Goal: Task Accomplishment & Management: Manage account settings

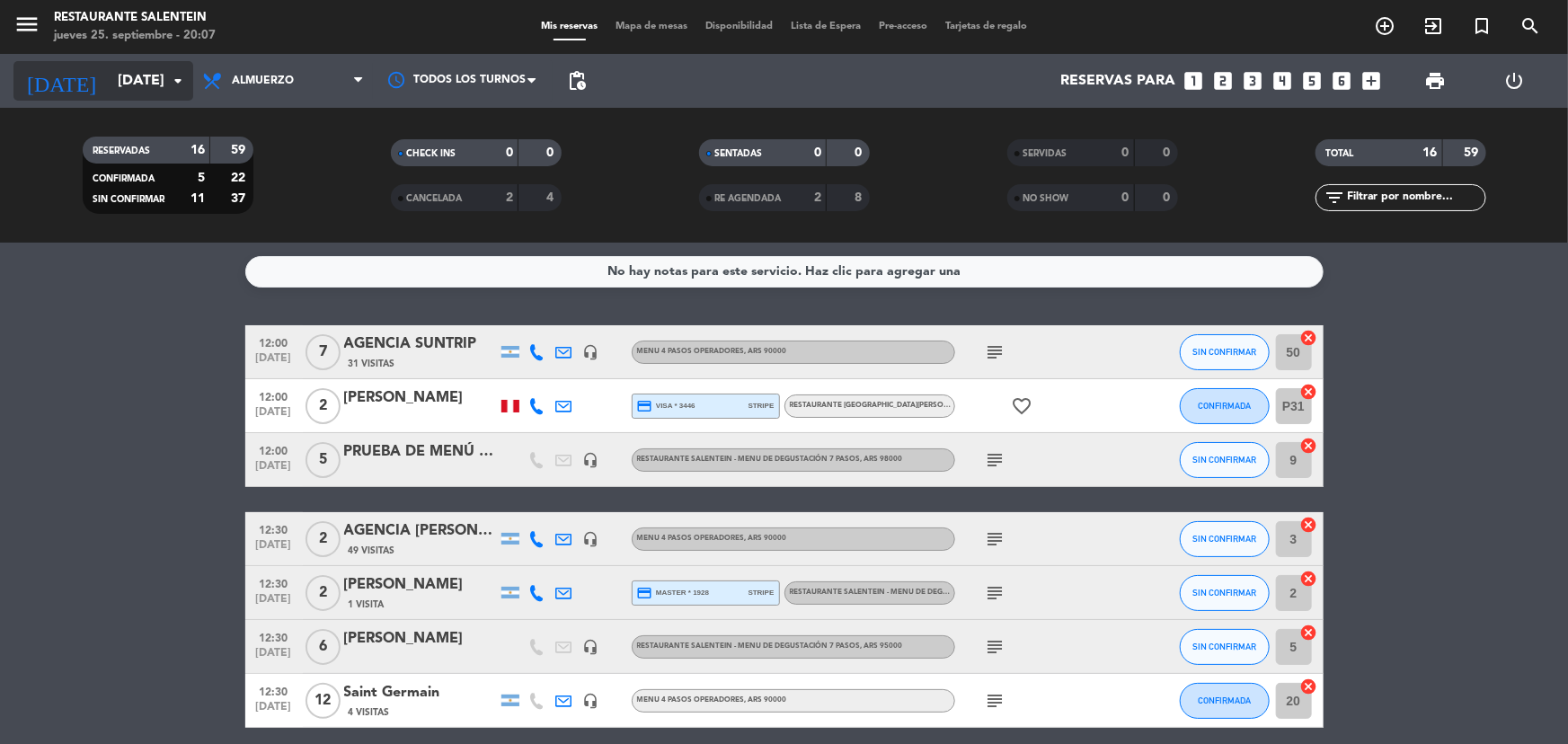
click at [132, 87] on input "[DATE]" at bounding box center [203, 81] width 189 height 35
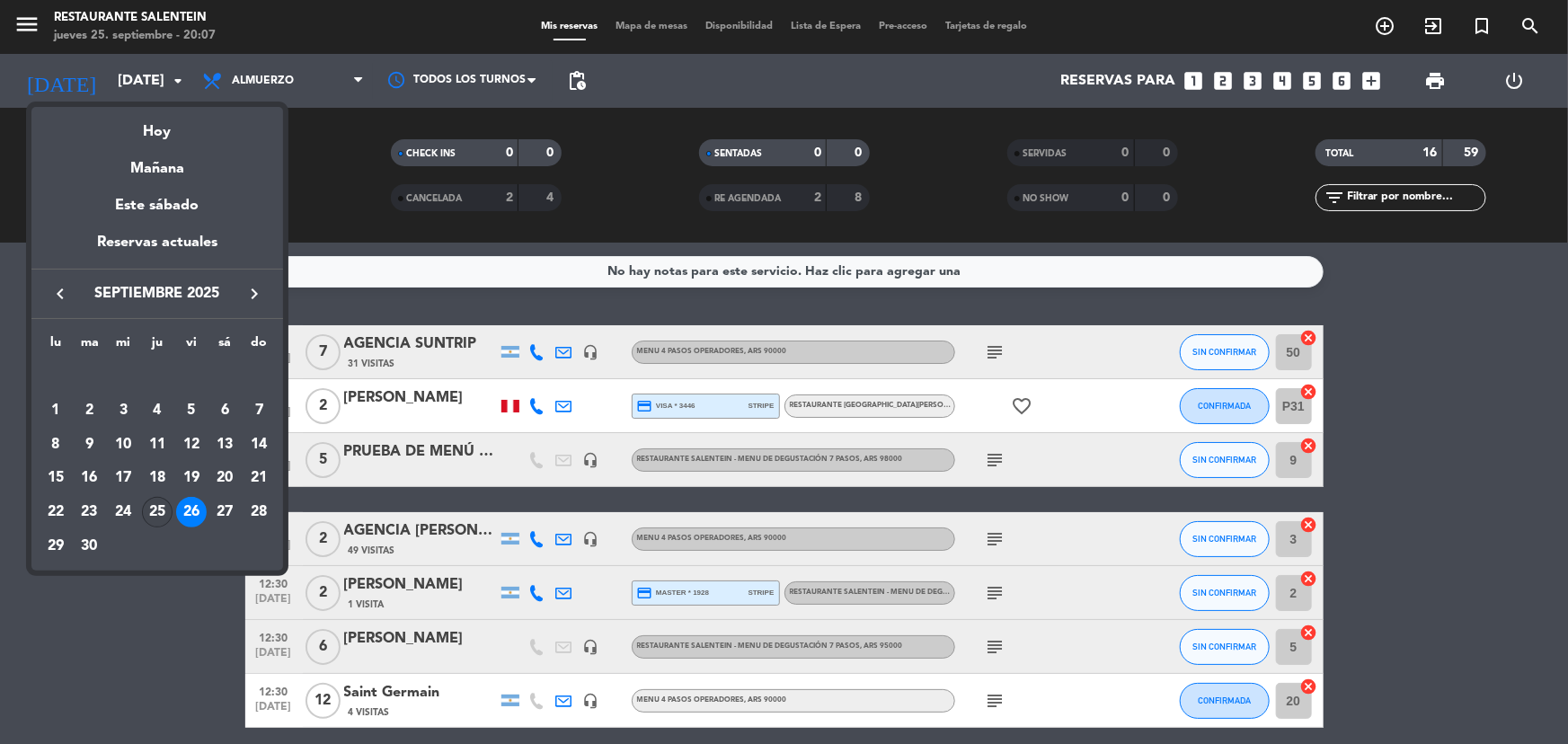
click at [153, 508] on div "25" at bounding box center [156, 512] width 30 height 30
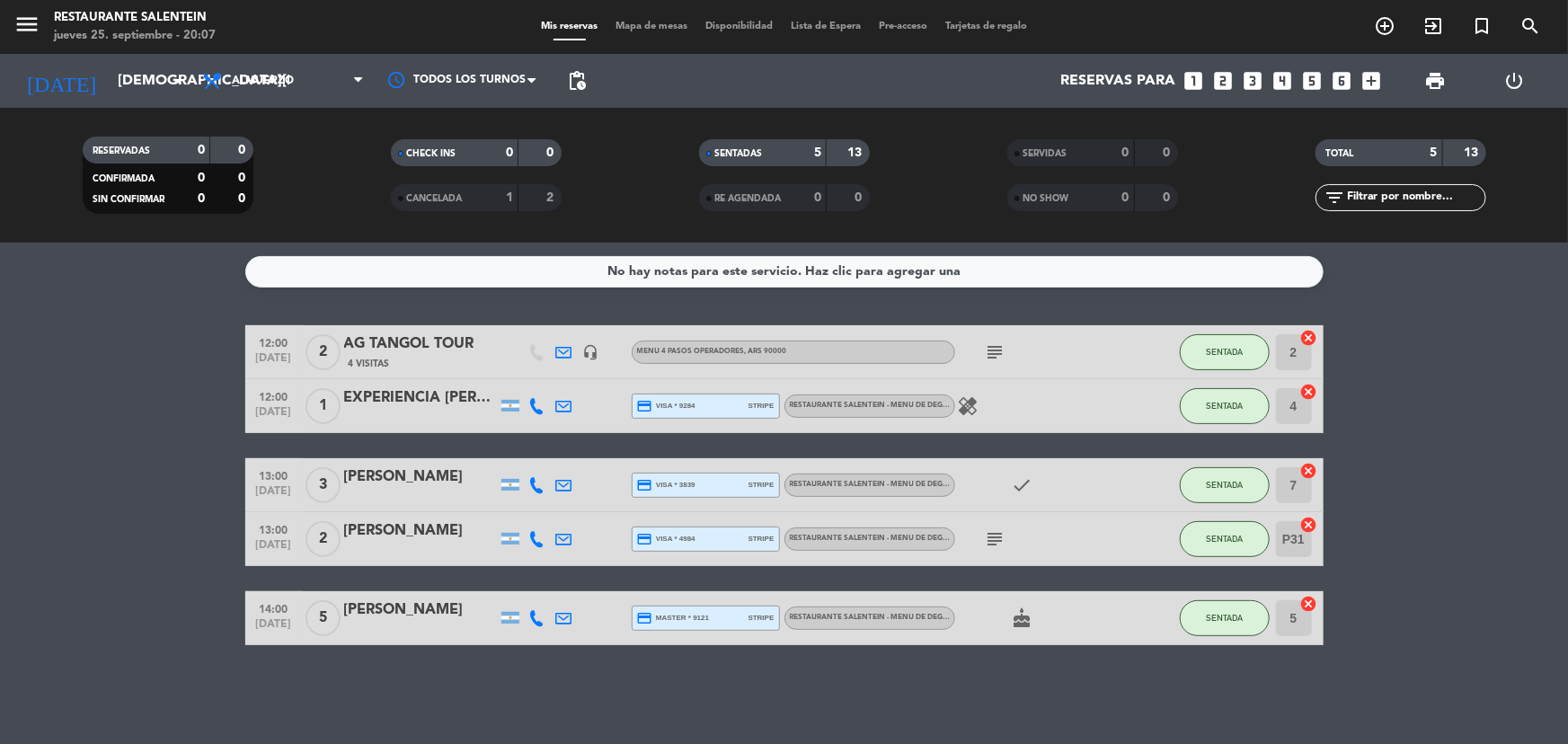
click at [1019, 615] on icon "cake" at bounding box center [1022, 618] width 21 height 21
click at [997, 532] on icon "subject" at bounding box center [995, 539] width 21 height 21
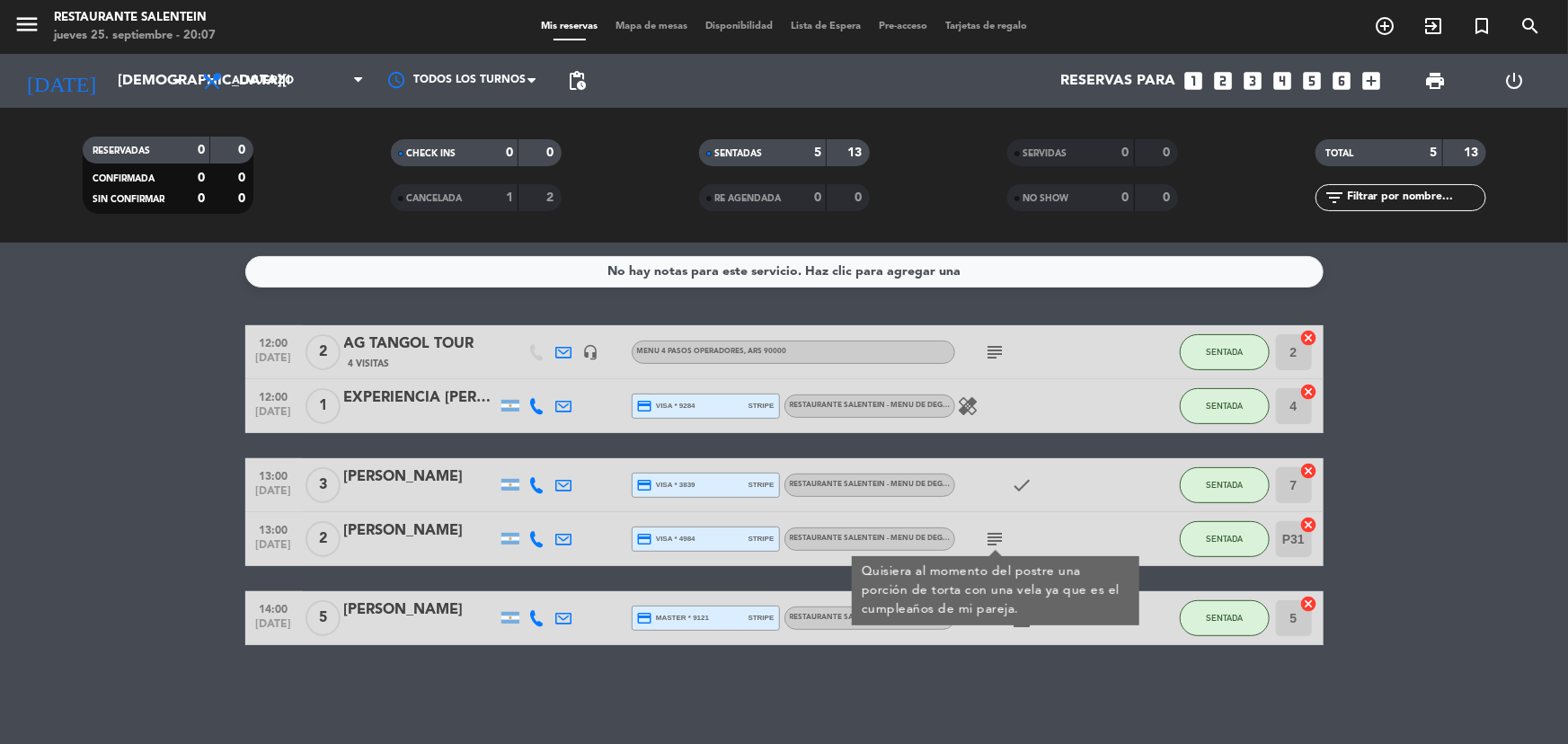
click at [1032, 475] on icon "check" at bounding box center [1022, 485] width 21 height 21
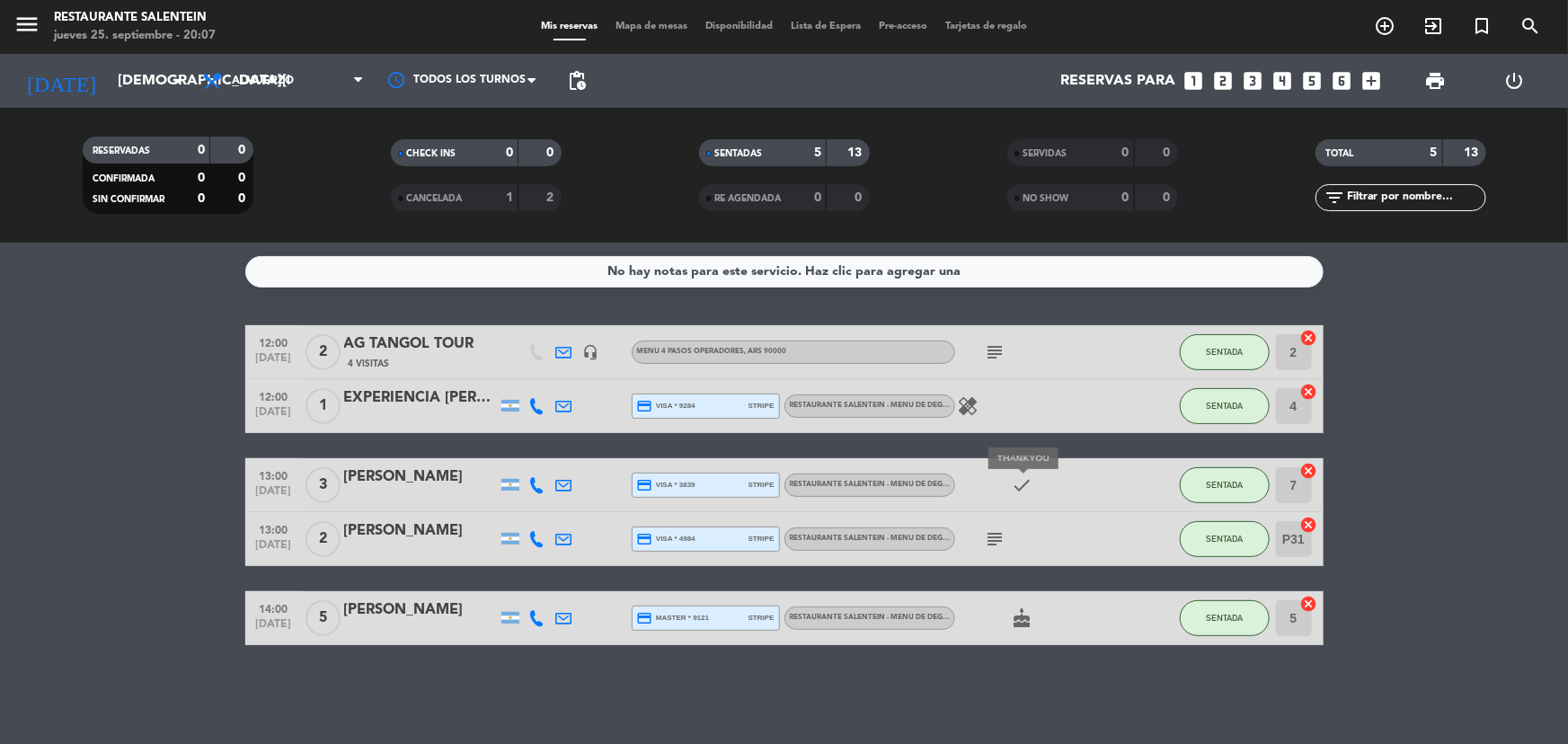
click at [1030, 475] on icon "check" at bounding box center [1022, 485] width 21 height 21
click at [952, 393] on div "12:00 [DATE] 1 EXPERIENCIA [PERSON_NAME] RIILI credit_card visa * 9284 stripe R…" at bounding box center [784, 406] width 1078 height 54
click at [971, 410] on icon "healing" at bounding box center [968, 406] width 21 height 21
click at [1002, 355] on icon "subject" at bounding box center [995, 352] width 21 height 21
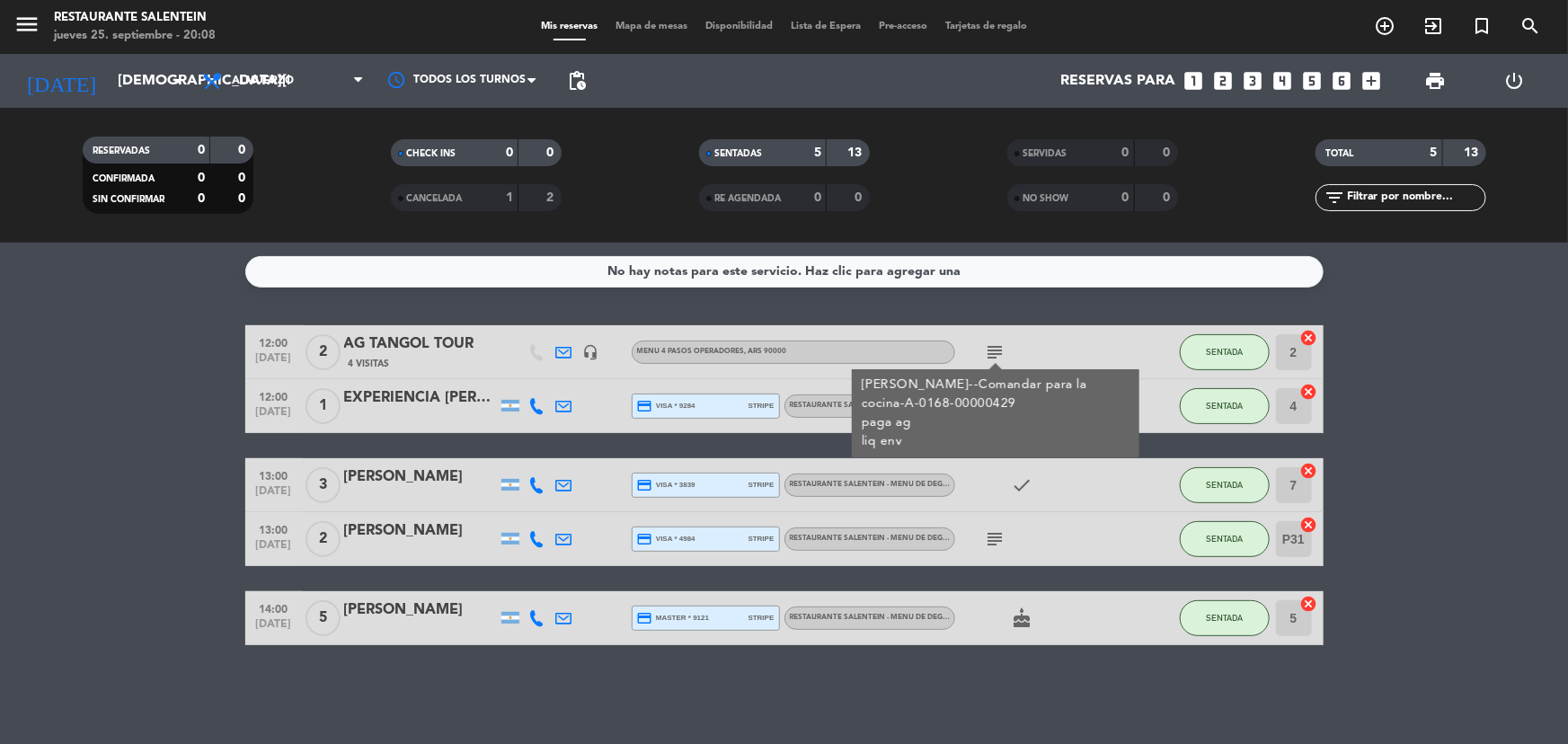
click at [0, 514] on bookings-row "12:00 [DATE] 2 AG TANGOL TOUR 4 Visitas headset_mic Menu 4 pasos operadores , A…" at bounding box center [784, 486] width 1568 height 320
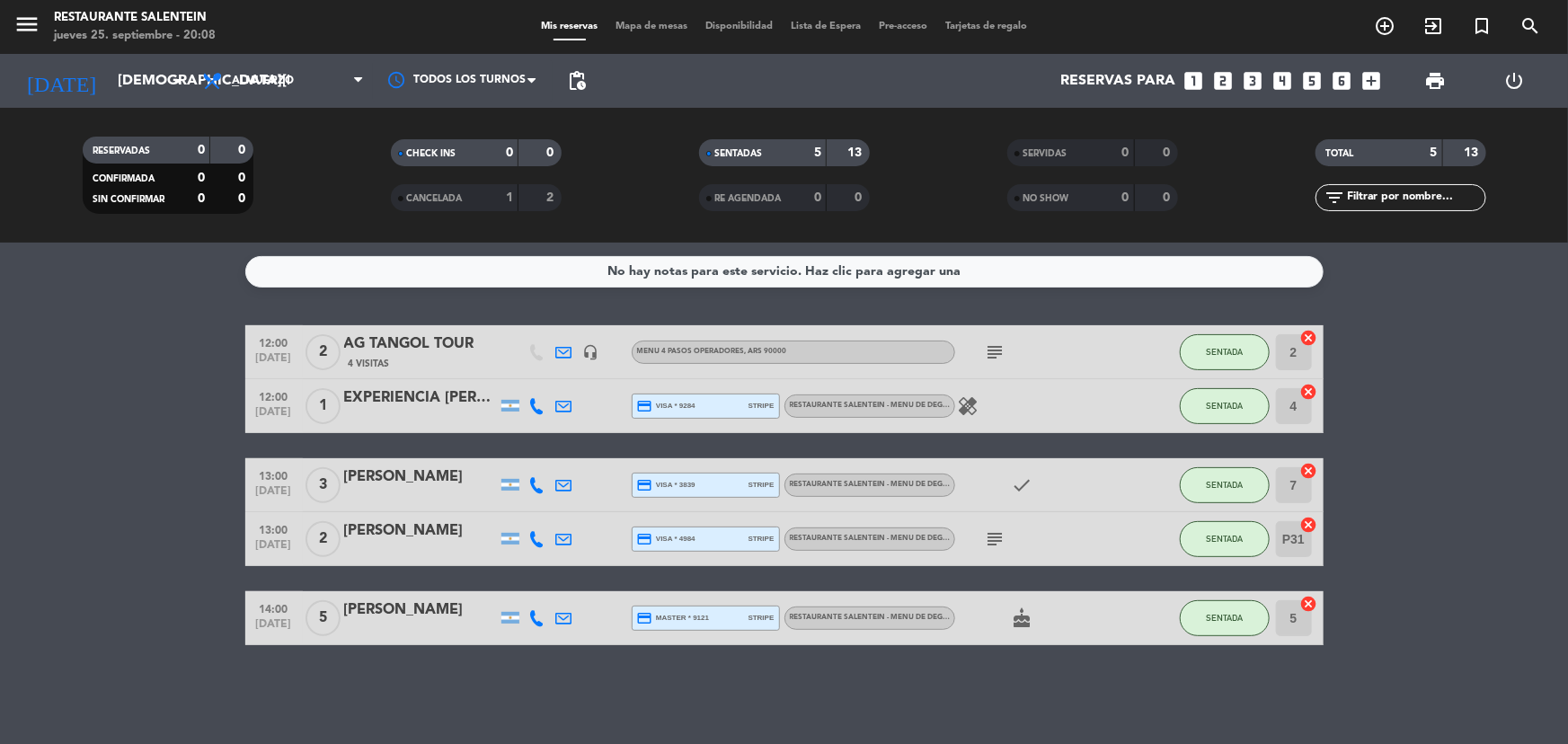
click at [934, 405] on span "RESTAURANTE SALENTEIN - Menu de Degustación 7 pasos" at bounding box center [901, 406] width 223 height 7
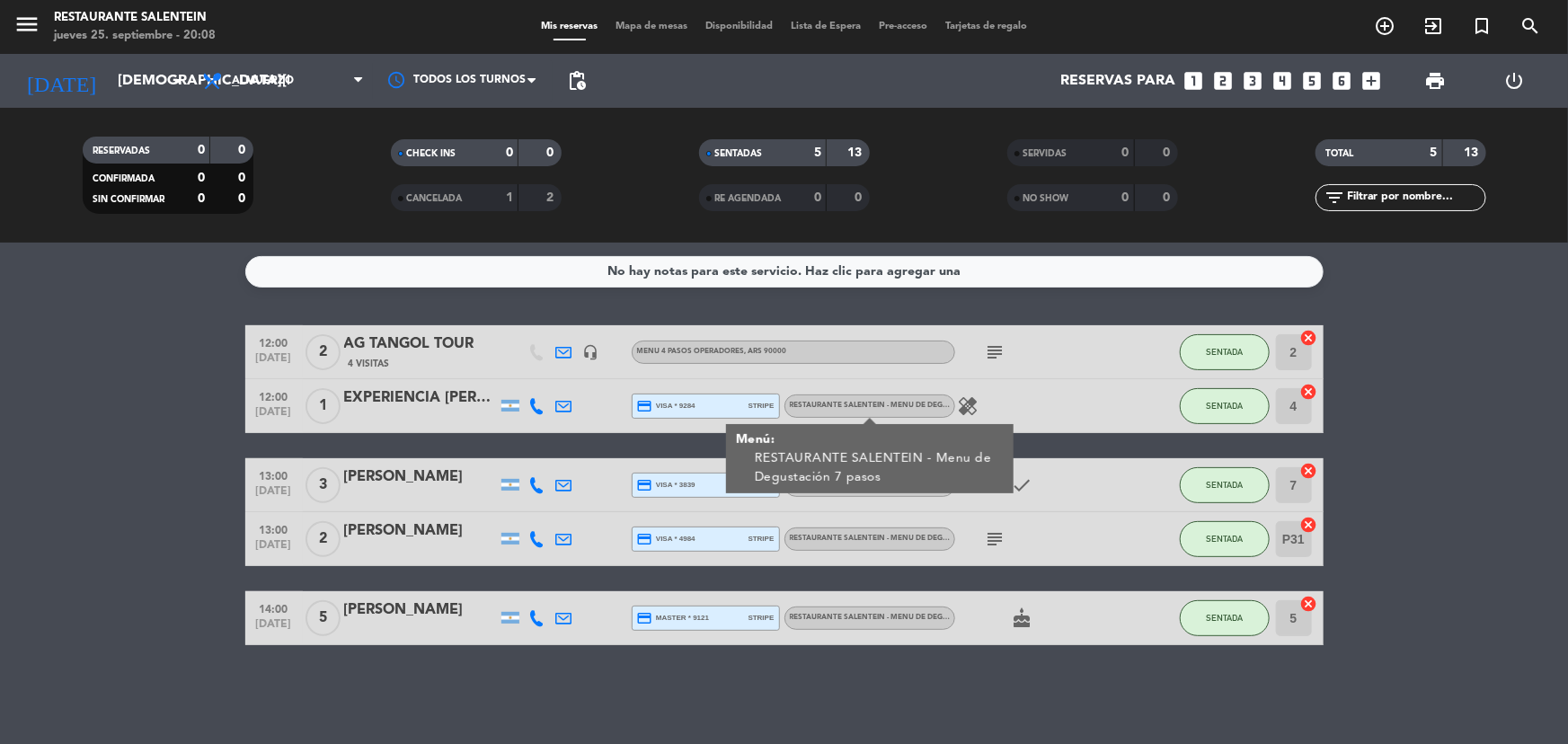
click at [934, 405] on span "RESTAURANTE SALENTEIN - Menu de Degustación 7 pasos" at bounding box center [901, 406] width 223 height 7
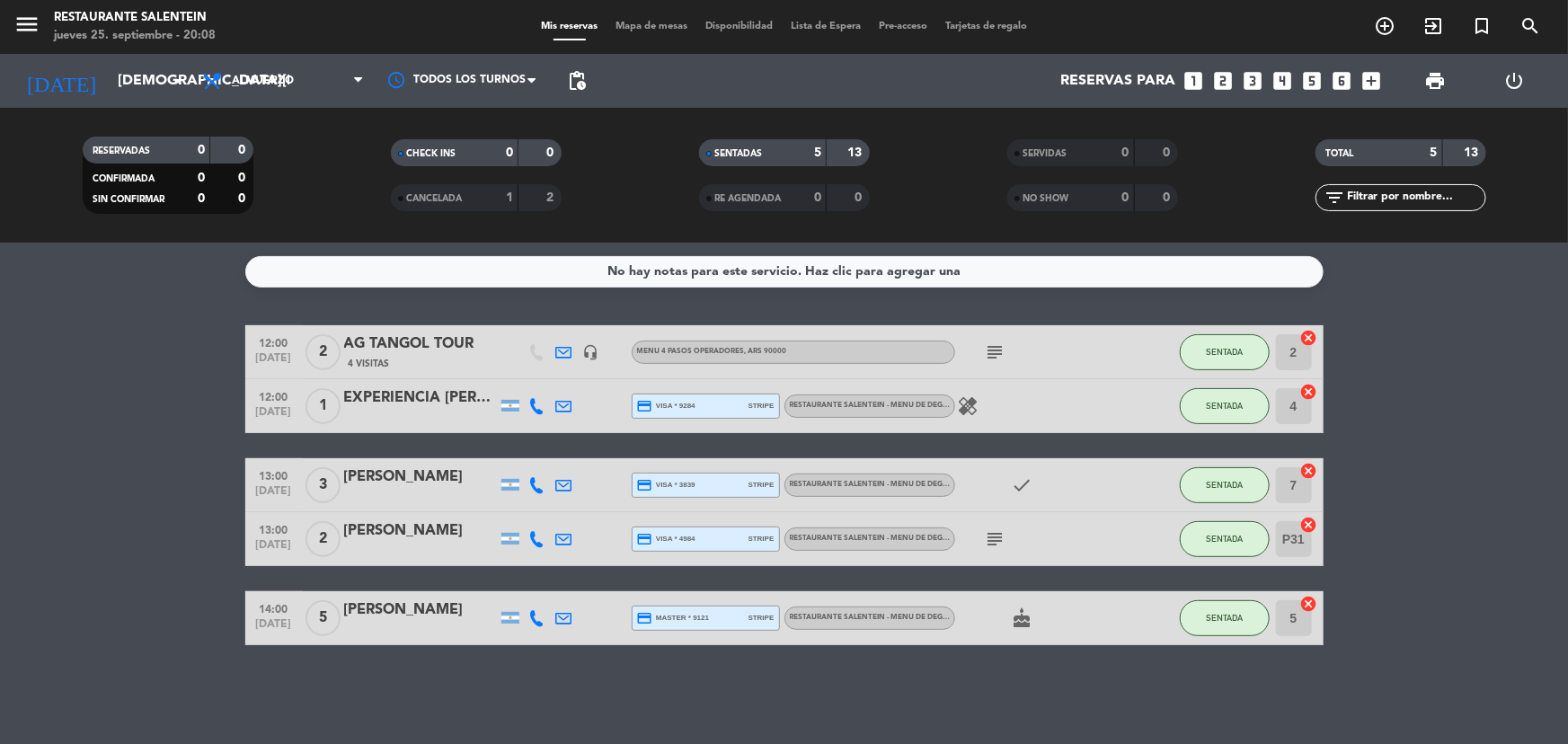
click at [903, 481] on span "RESTAURANTE SALENTEIN - Menu de Degustación 7 pasos , ARS 95000" at bounding box center [922, 485] width 266 height 7
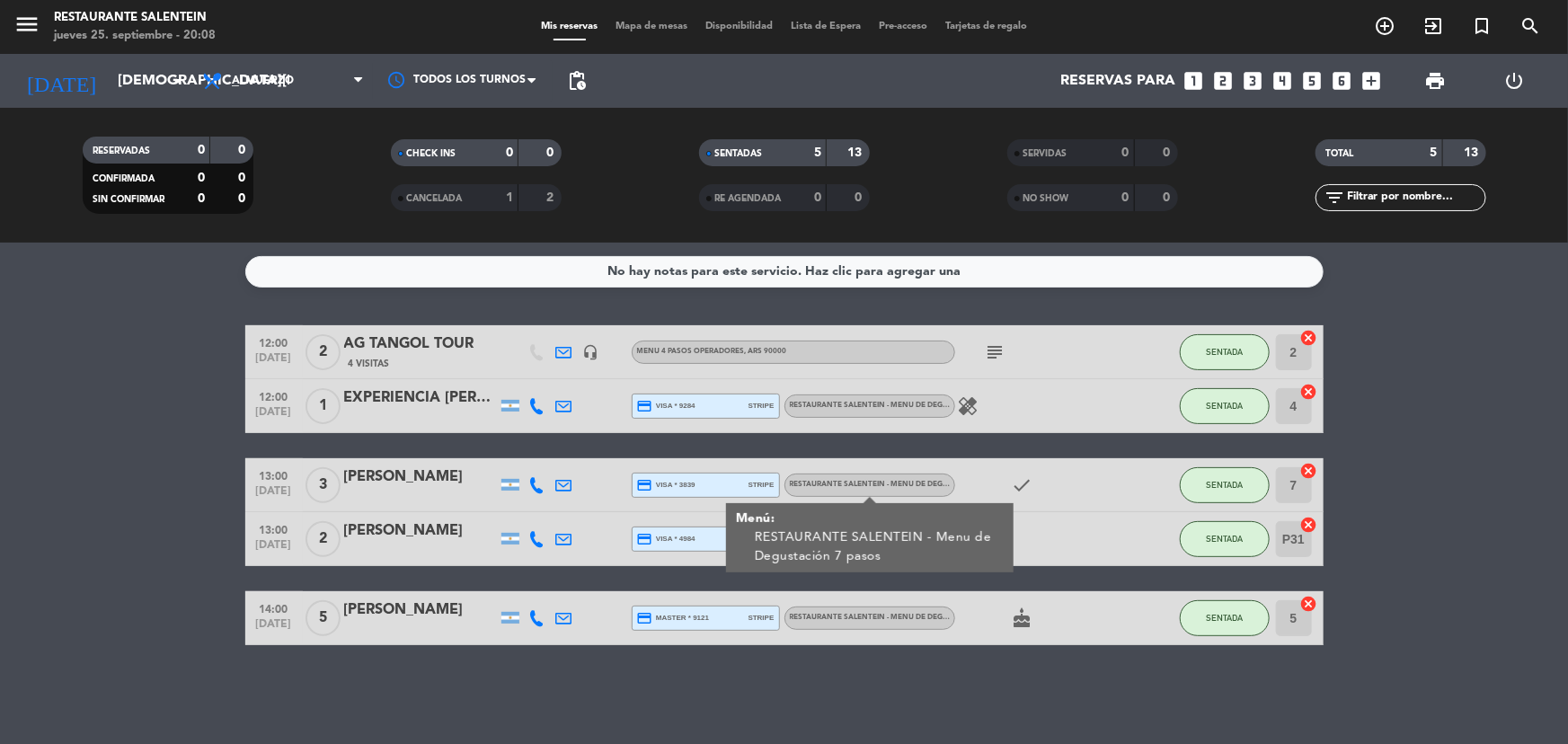
click at [901, 481] on span "RESTAURANTE SALENTEIN - Menu de Degustación 7 pasos , ARS 95000" at bounding box center [922, 485] width 266 height 7
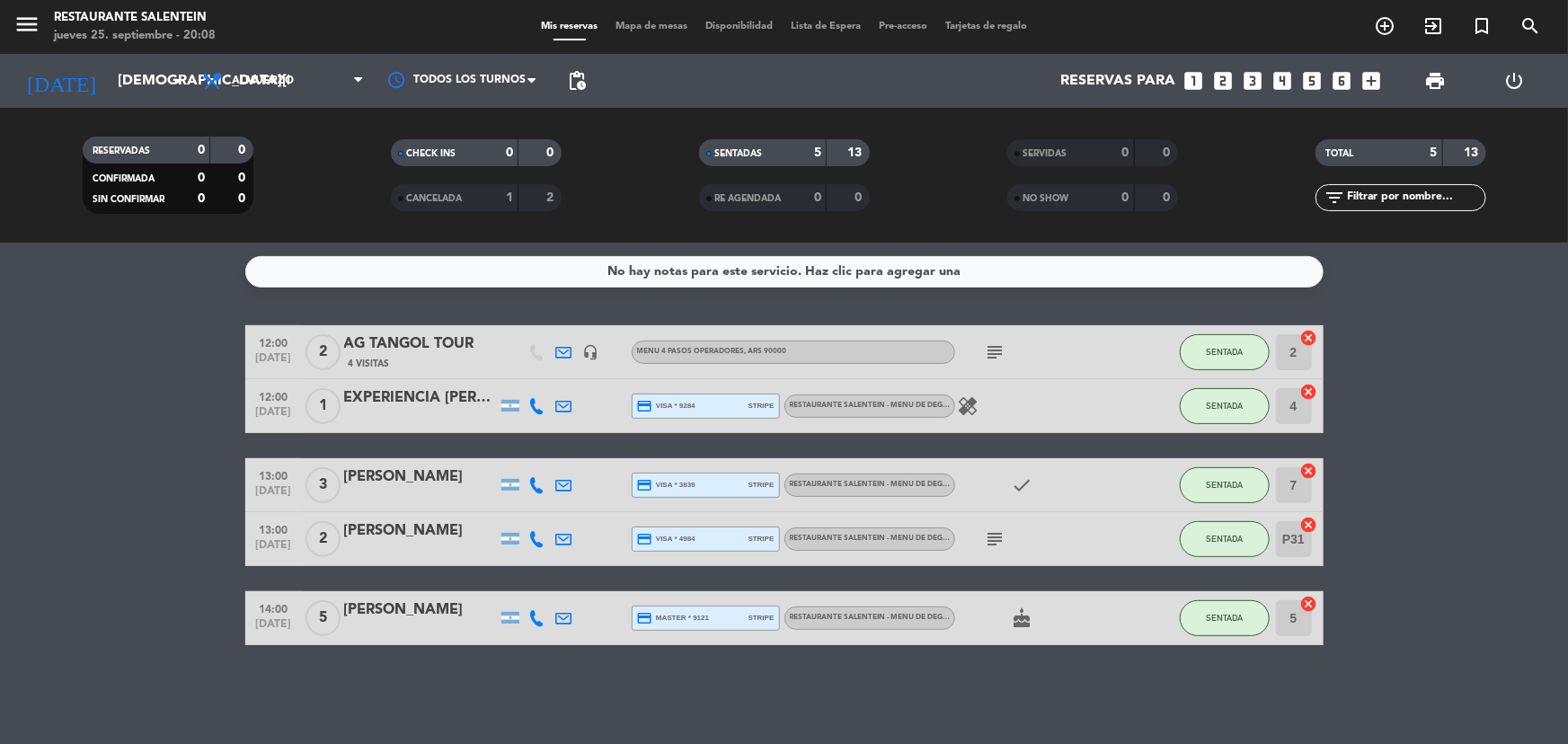
click at [889, 517] on div "13:00 [DATE] 2 [PERSON_NAME] credit_card visa * 4984 stripe RESTAURANTE SALENTE…" at bounding box center [784, 539] width 1078 height 54
click at [870, 540] on span "RESTAURANTE SALENTEIN - Menu de Degustación 7 pasos" at bounding box center [901, 539] width 223 height 7
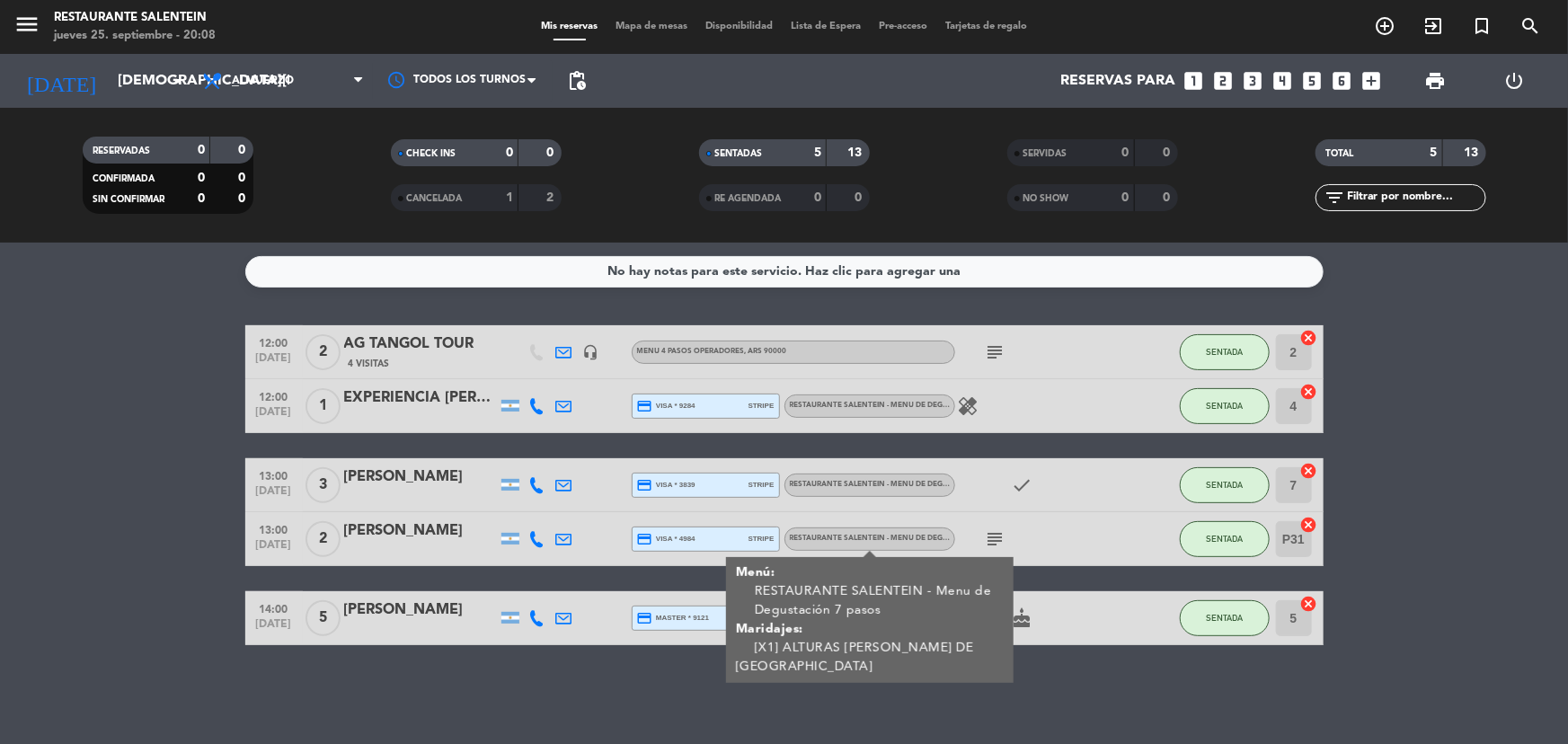
click at [870, 540] on span "RESTAURANTE SALENTEIN - Menu de Degustación 7 pasos" at bounding box center [901, 539] width 223 height 7
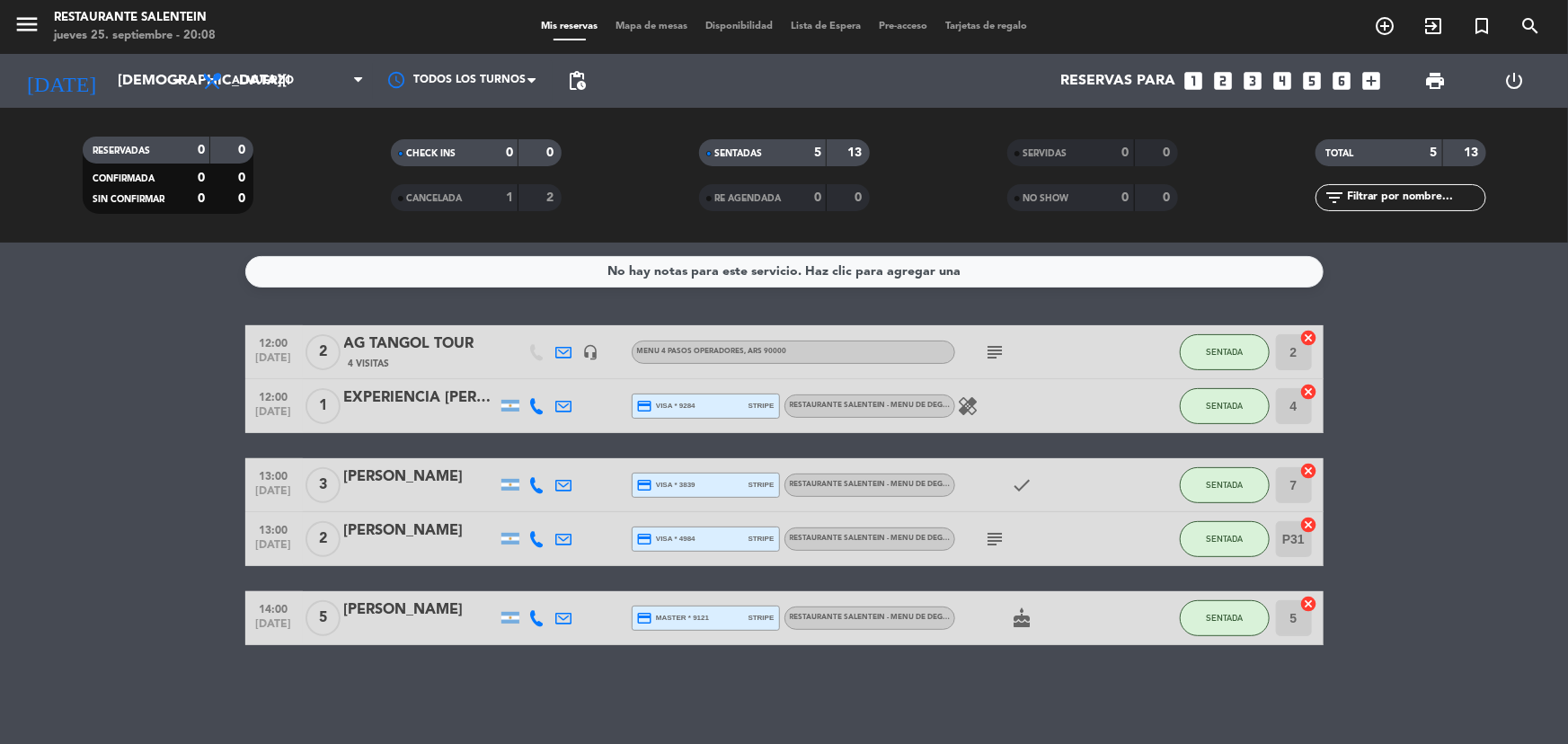
click at [995, 538] on icon "subject" at bounding box center [995, 539] width 21 height 21
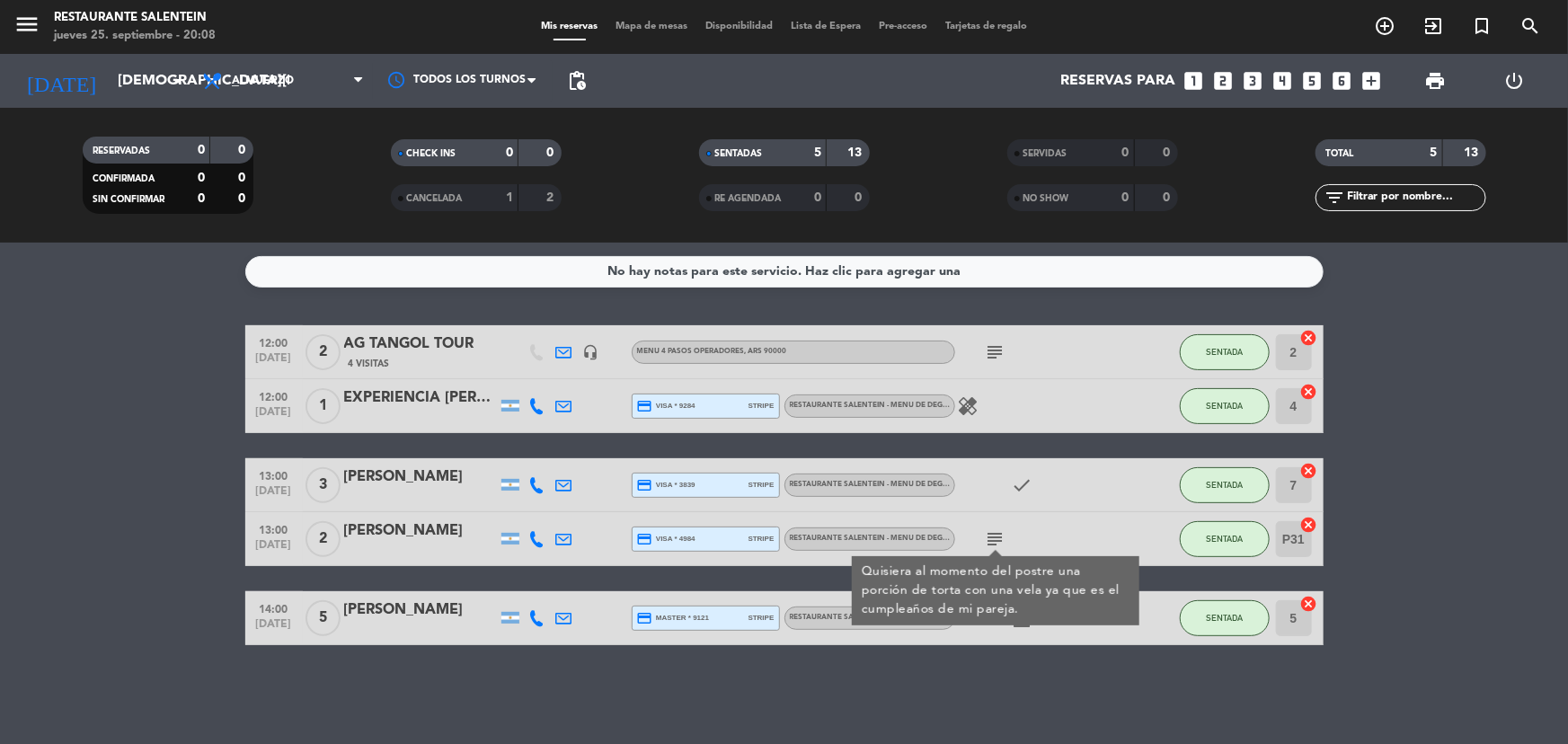
click at [995, 538] on icon "subject" at bounding box center [995, 539] width 21 height 21
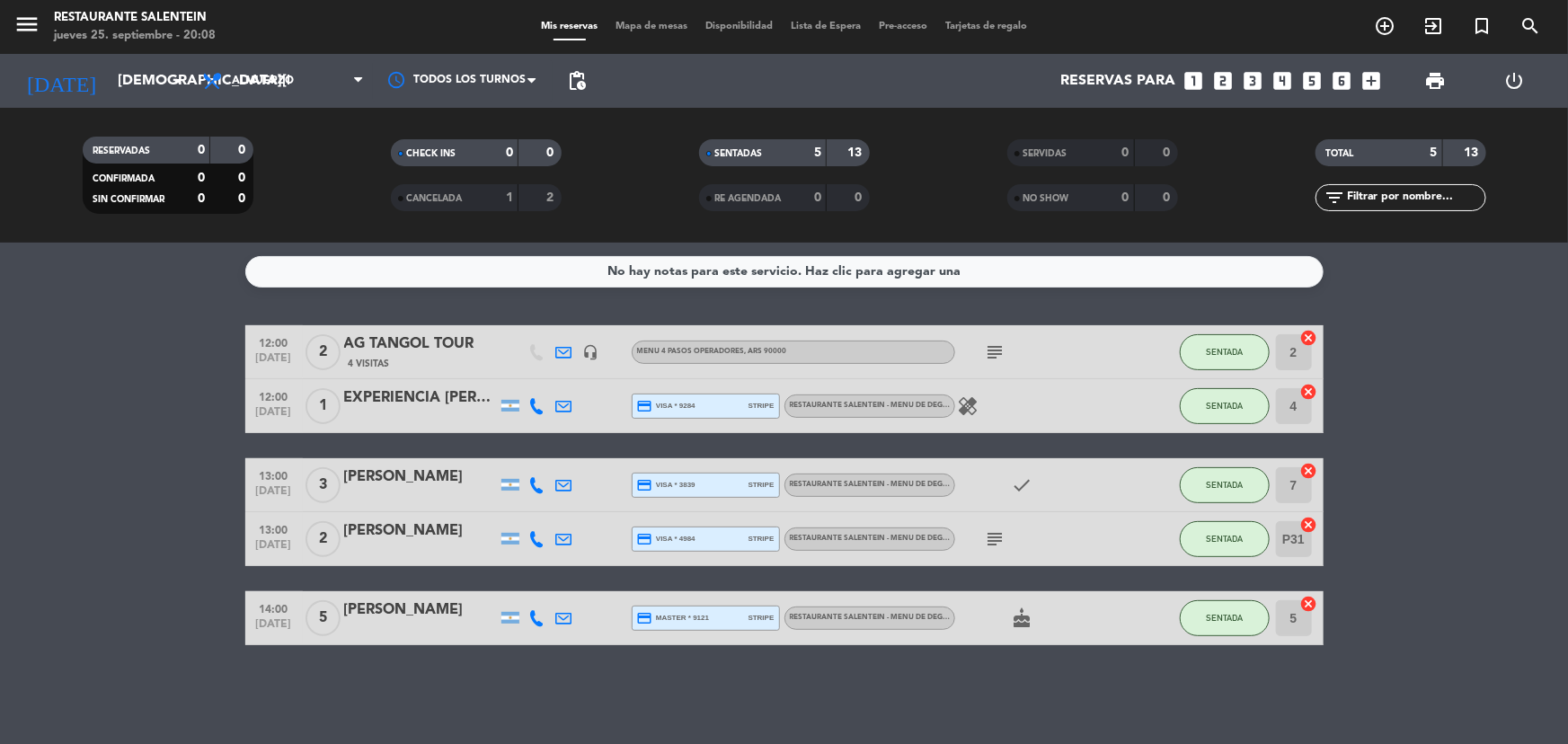
click at [866, 608] on div "RESTAURANTE SALENTEIN - Menu de Degustación 7 pasos" at bounding box center [869, 618] width 171 height 23
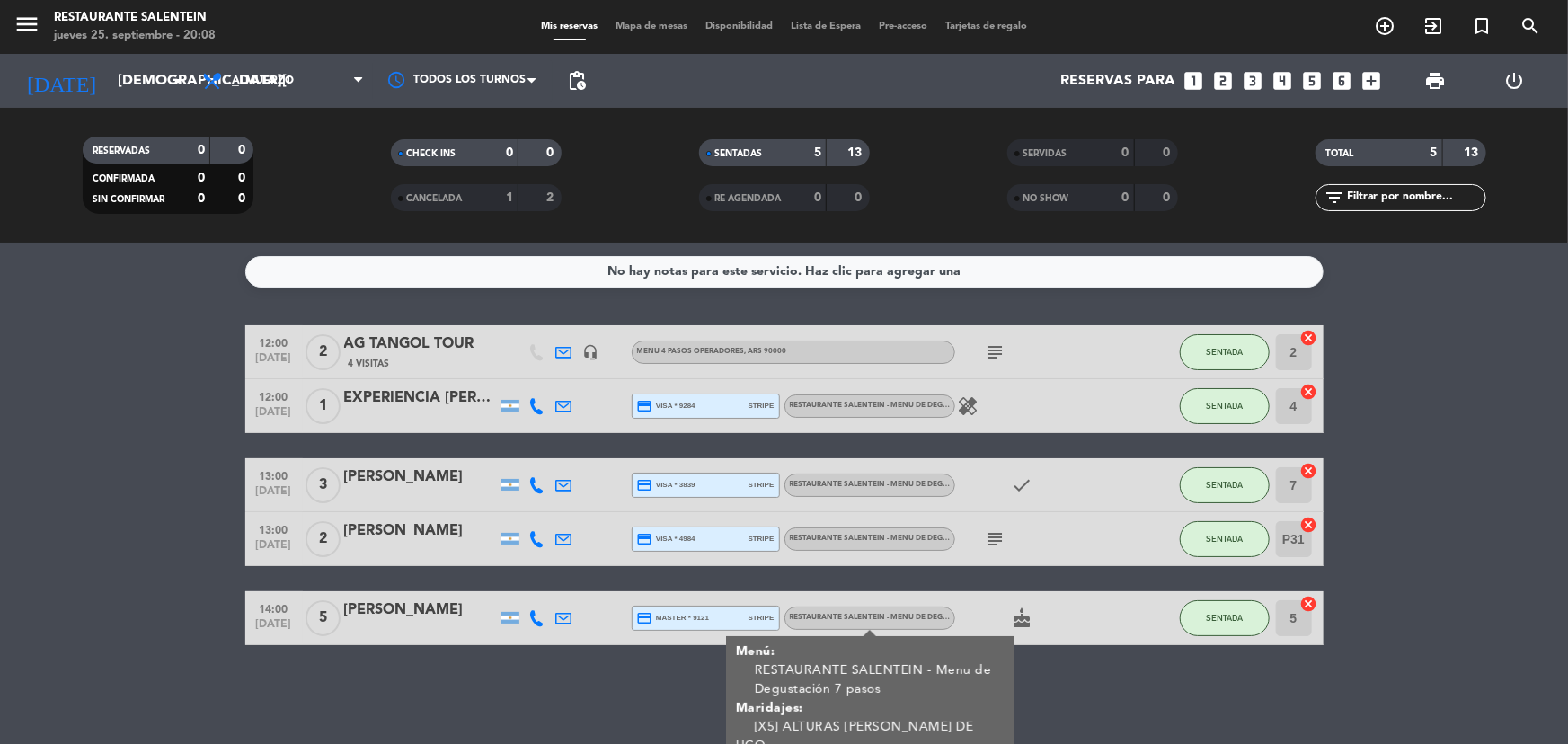
drag, startPoint x: 692, startPoint y: 708, endPoint x: 844, endPoint y: 624, distance: 173.7
click at [692, 706] on div "No hay notas para este servicio. Haz clic para agregar una 12:00 [DATE] 2 AG TA…" at bounding box center [784, 494] width 1568 height 502
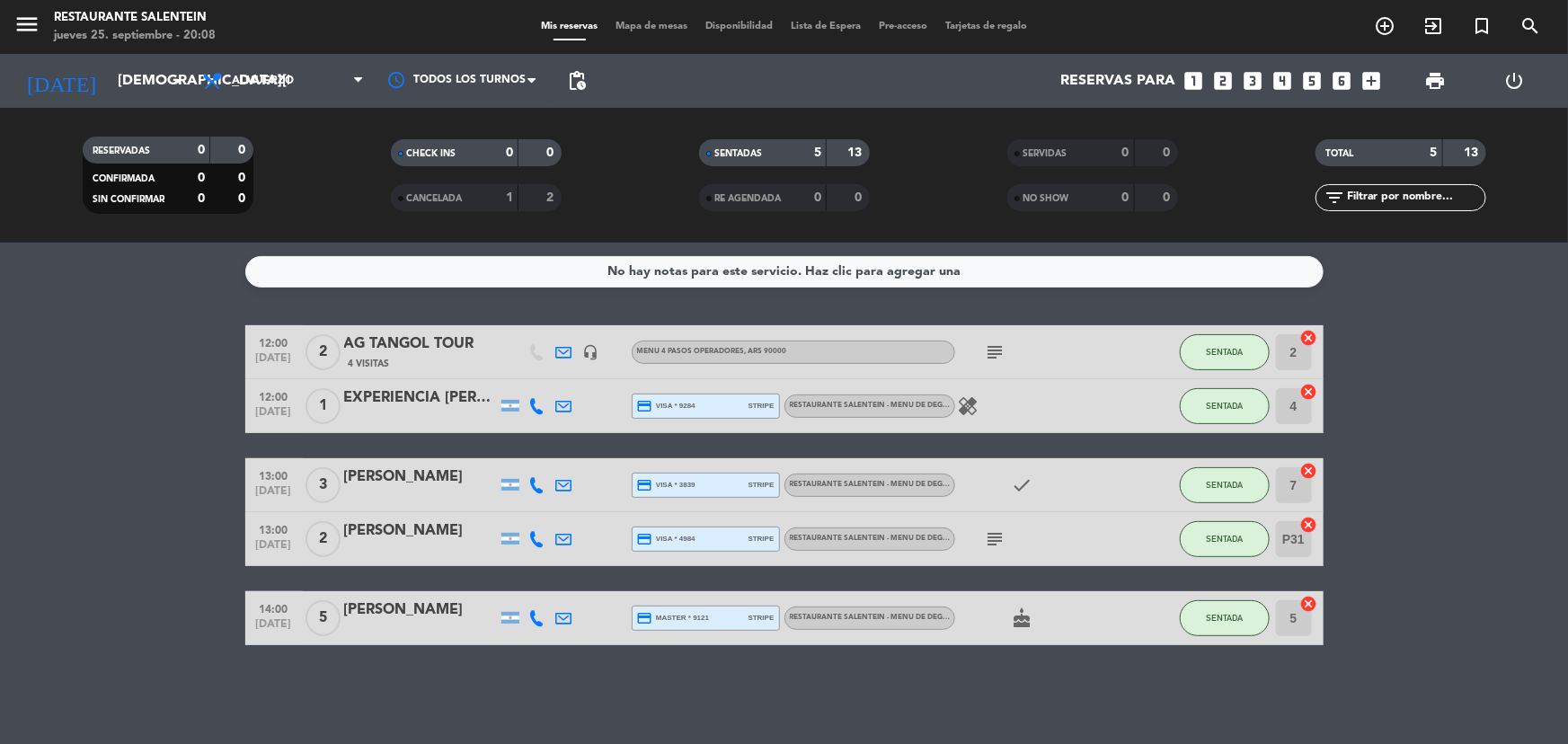
click at [869, 611] on div "RESTAURANTE SALENTEIN - Menu de Degustación 7 pasos" at bounding box center [869, 618] width 171 height 23
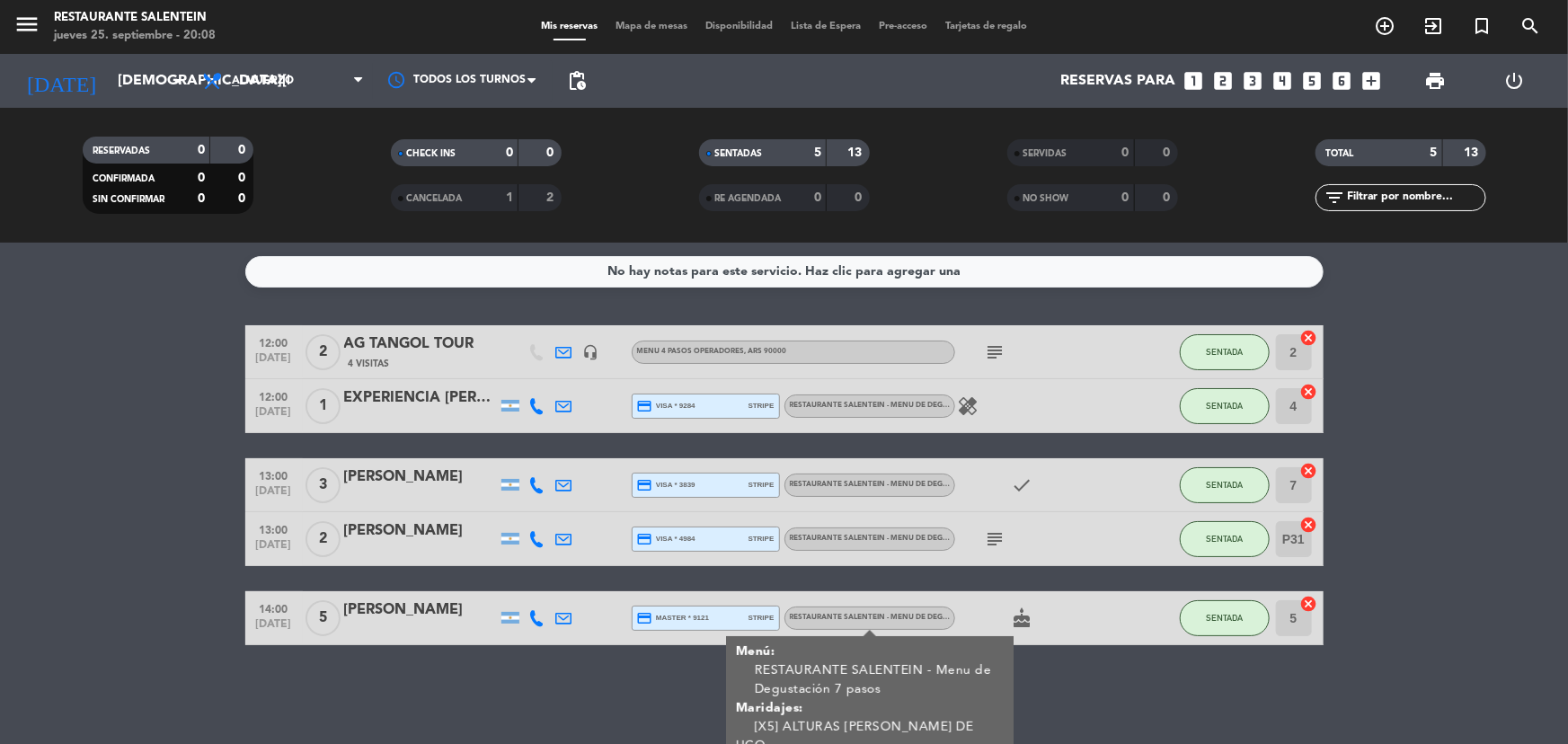
click at [663, 673] on div "No hay notas para este servicio. Haz clic para agregar una 12:00 [DATE] 2 AG TA…" at bounding box center [784, 494] width 1568 height 502
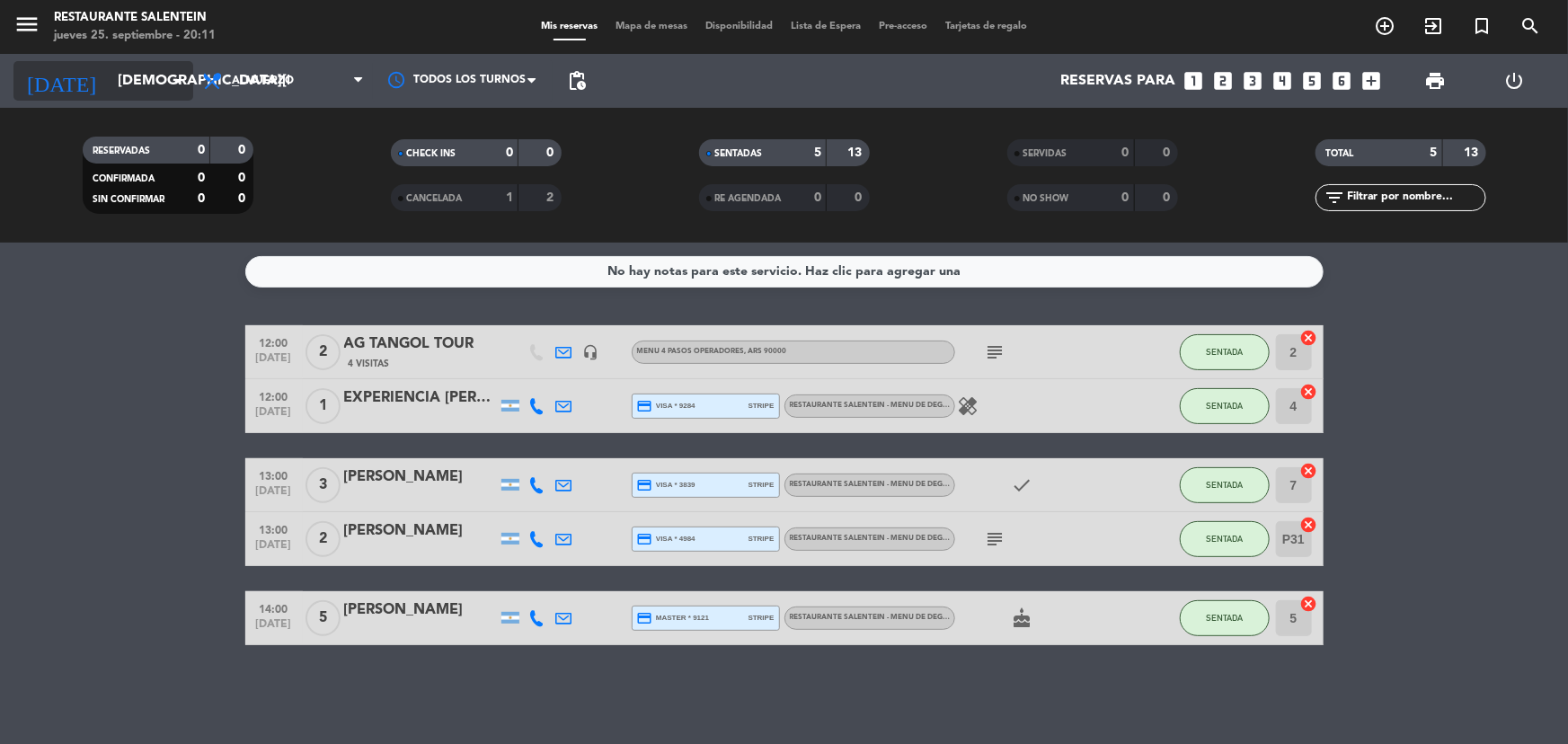
click at [122, 95] on input "[DEMOGRAPHIC_DATA][DATE]" at bounding box center [203, 81] width 189 height 35
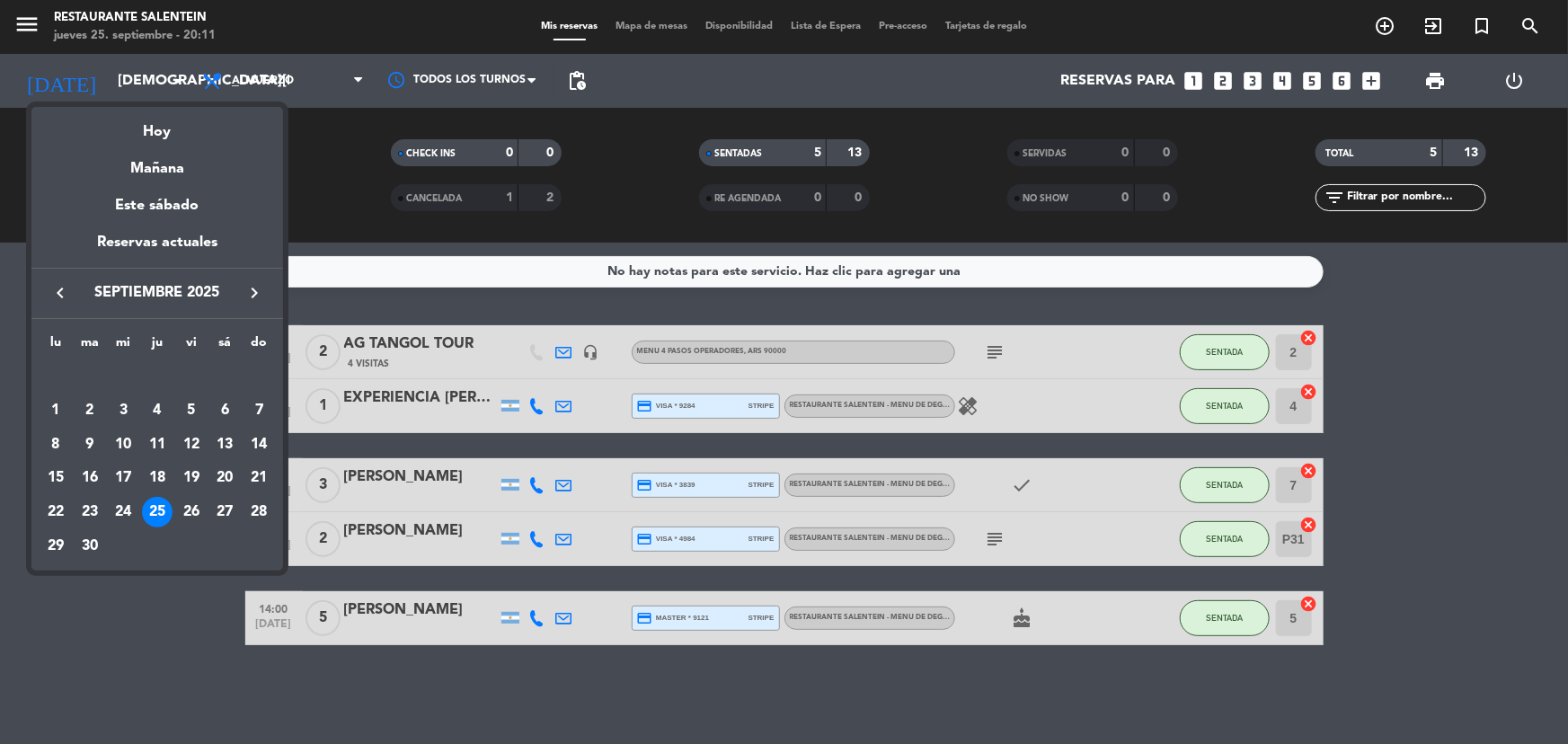
click at [120, 92] on div at bounding box center [784, 372] width 1568 height 744
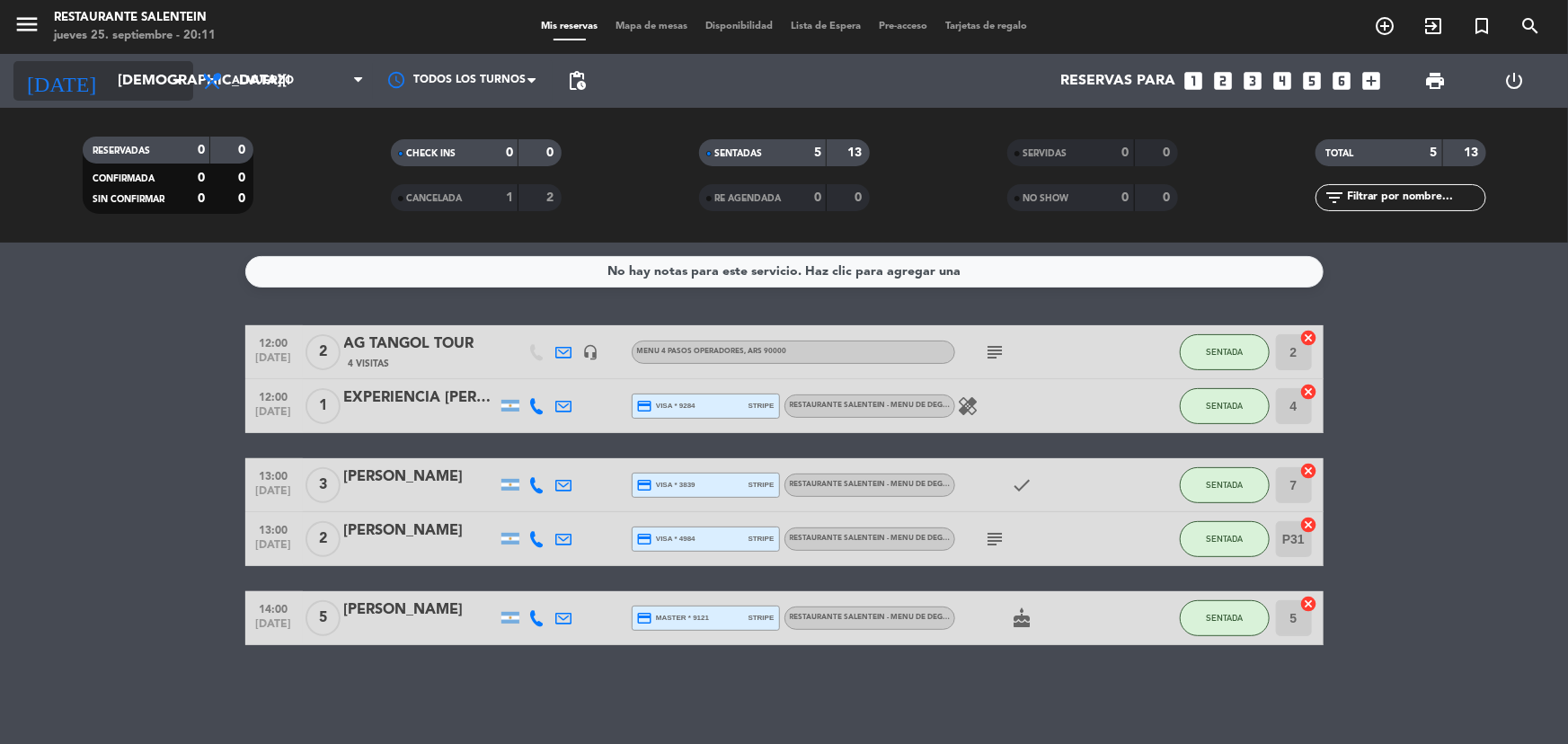
click at [108, 86] on input "[DEMOGRAPHIC_DATA][DATE]" at bounding box center [203, 81] width 189 height 35
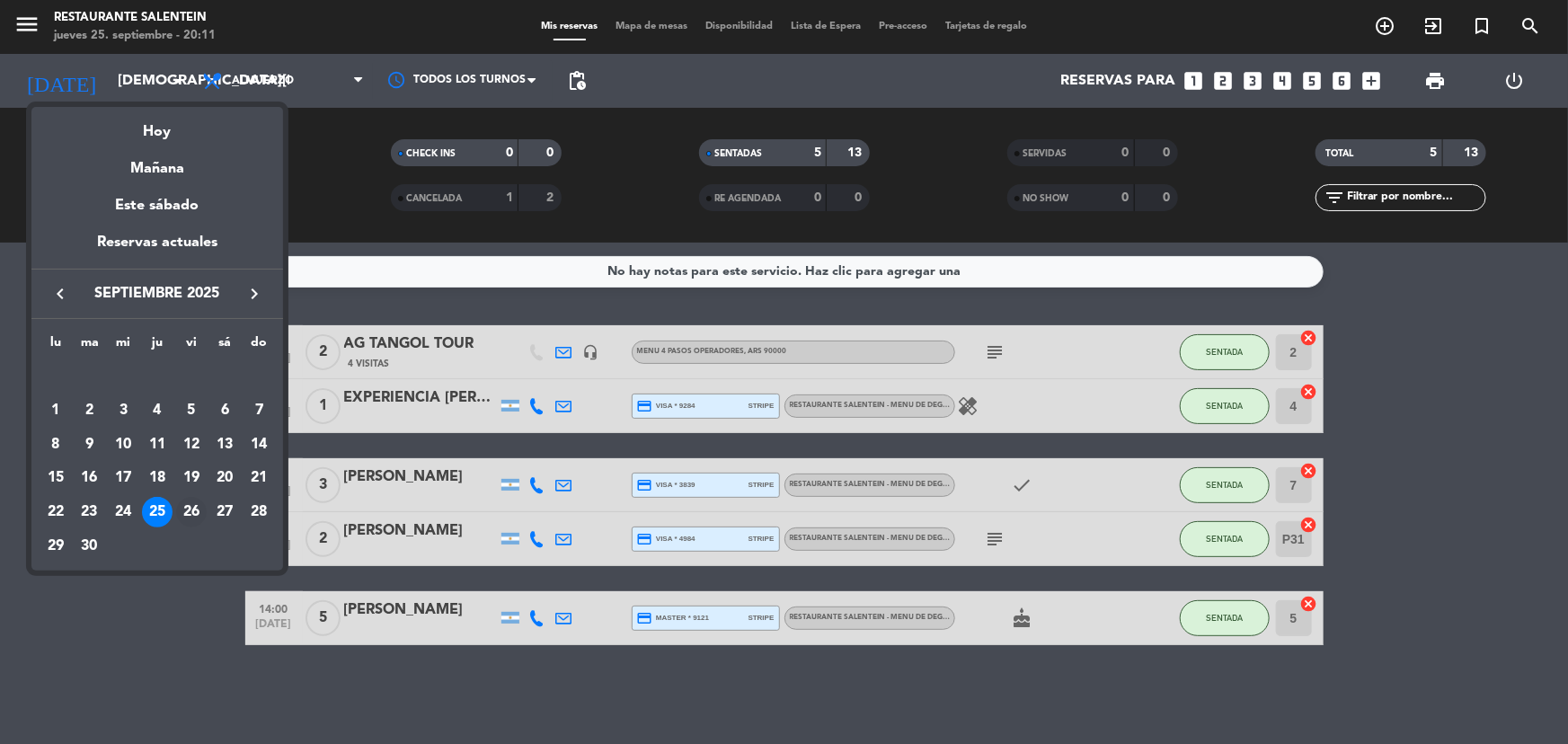
click at [185, 502] on div "26" at bounding box center [191, 512] width 30 height 30
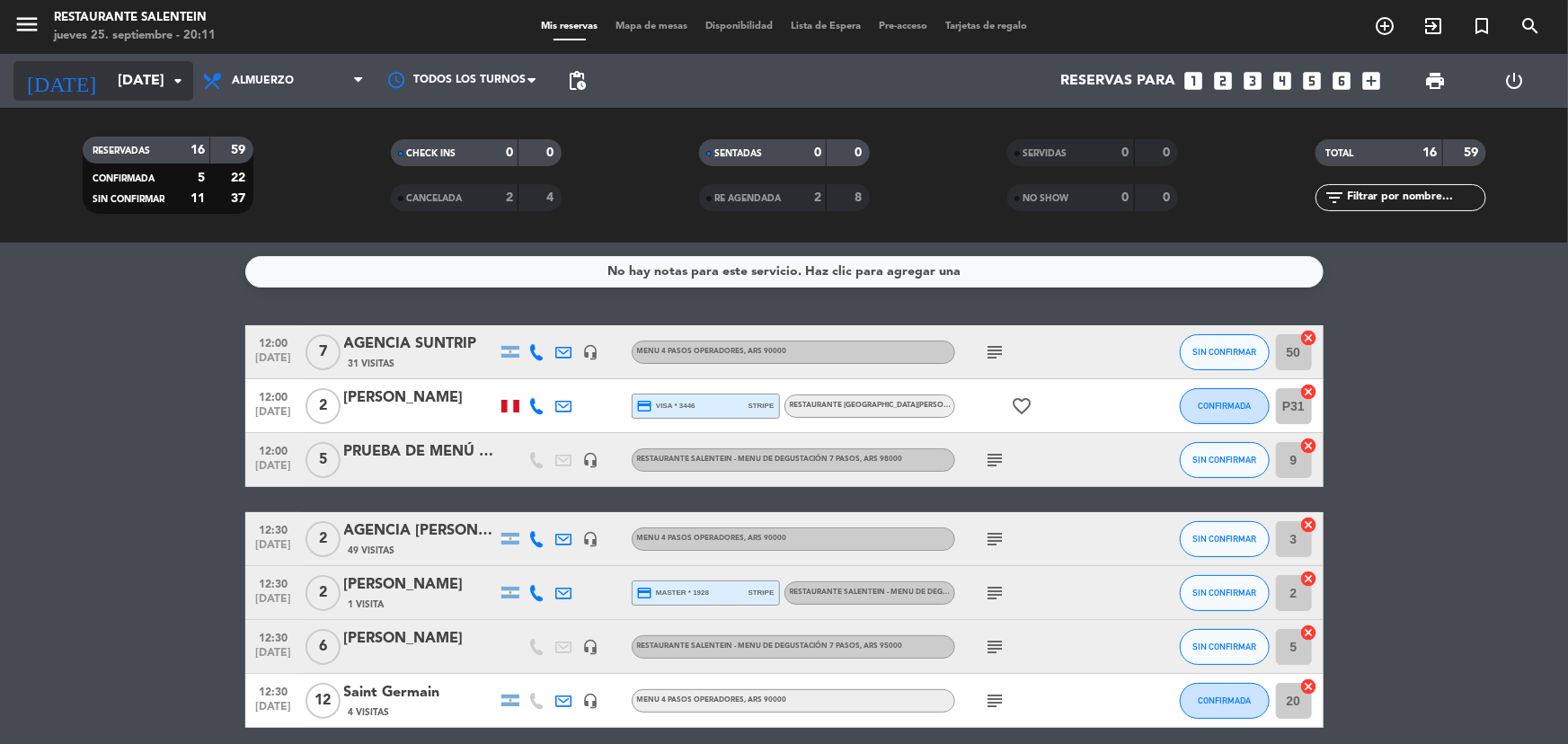
click at [162, 71] on input "[DATE]" at bounding box center [203, 81] width 189 height 35
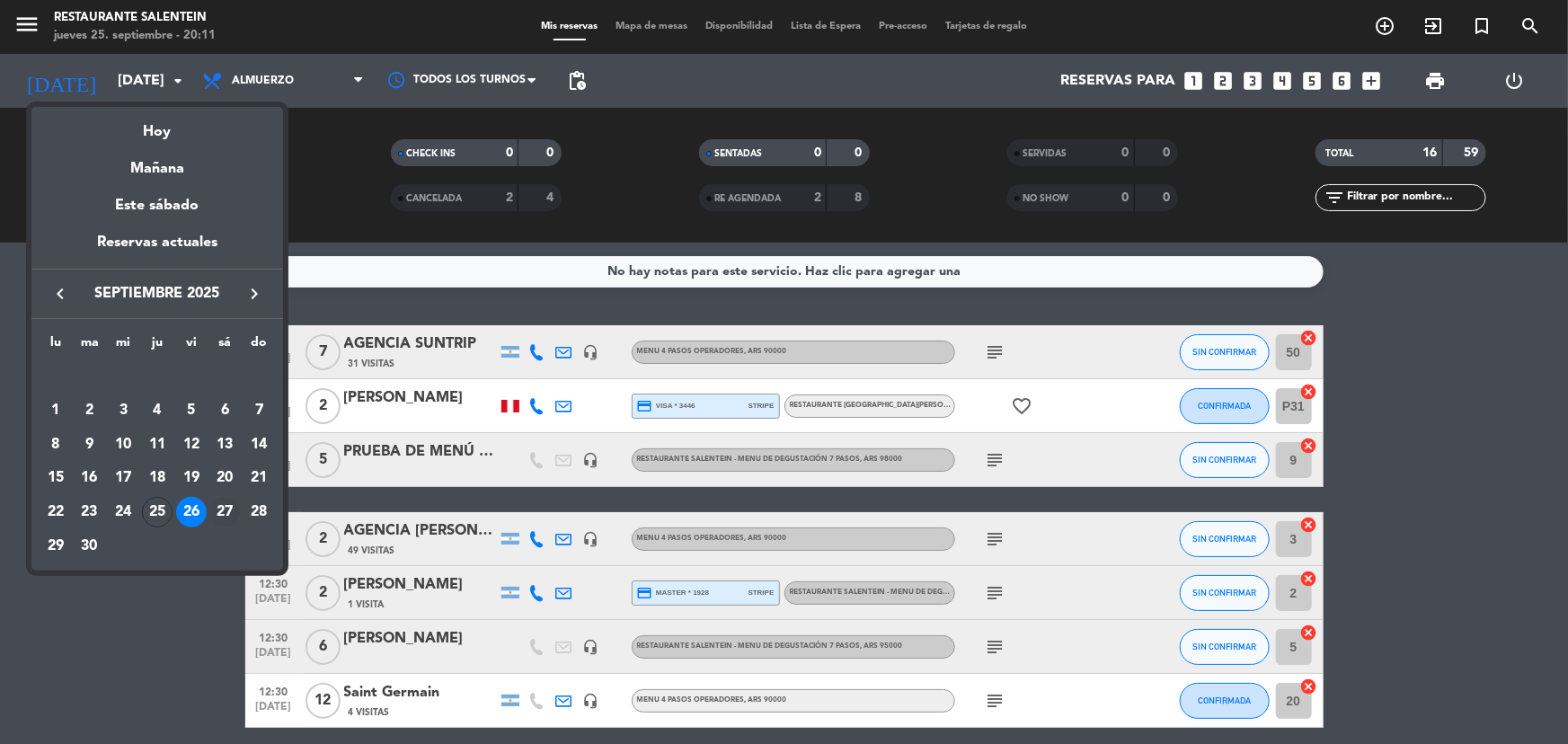
click at [236, 501] on td "27" at bounding box center [225, 512] width 34 height 34
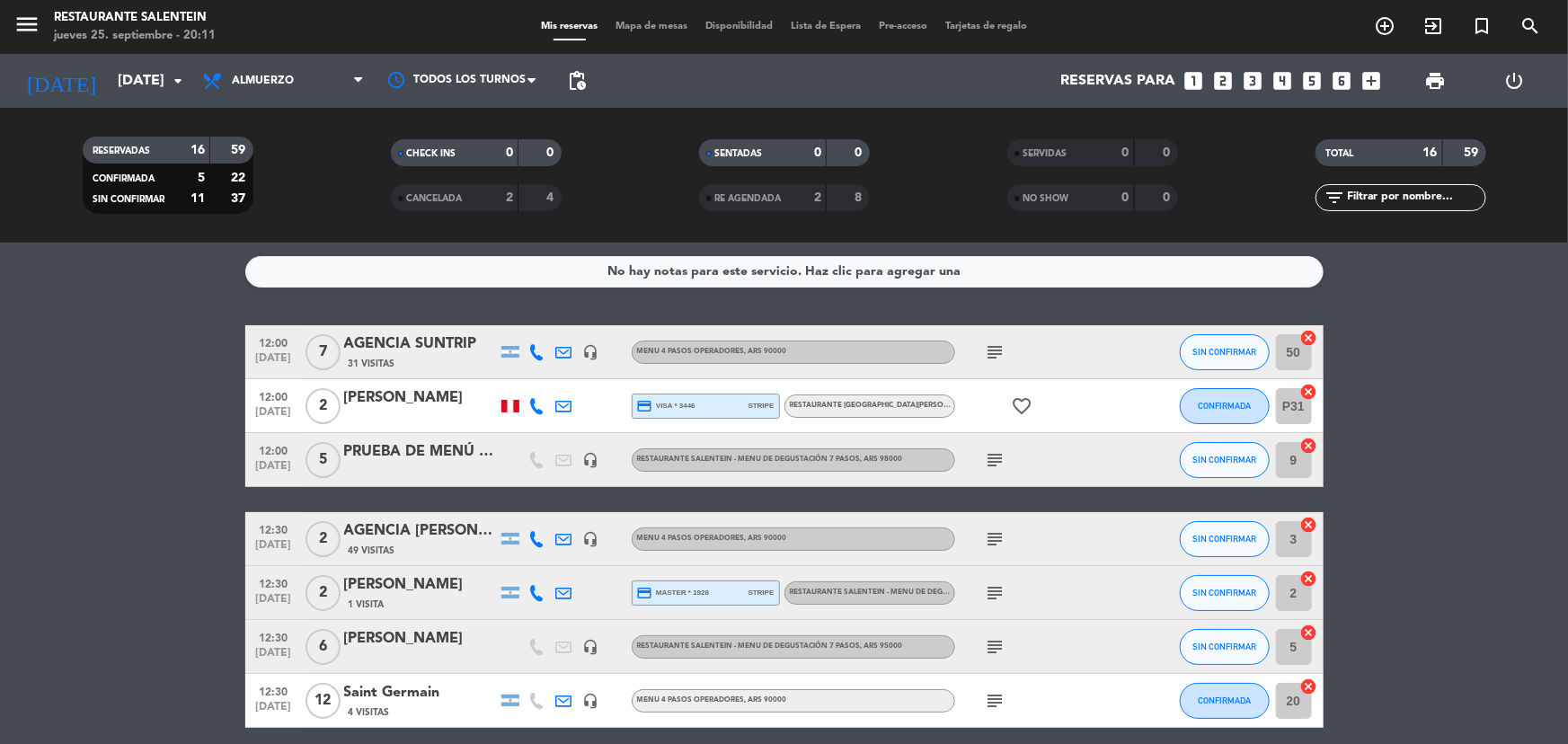
type input "[DATE]"
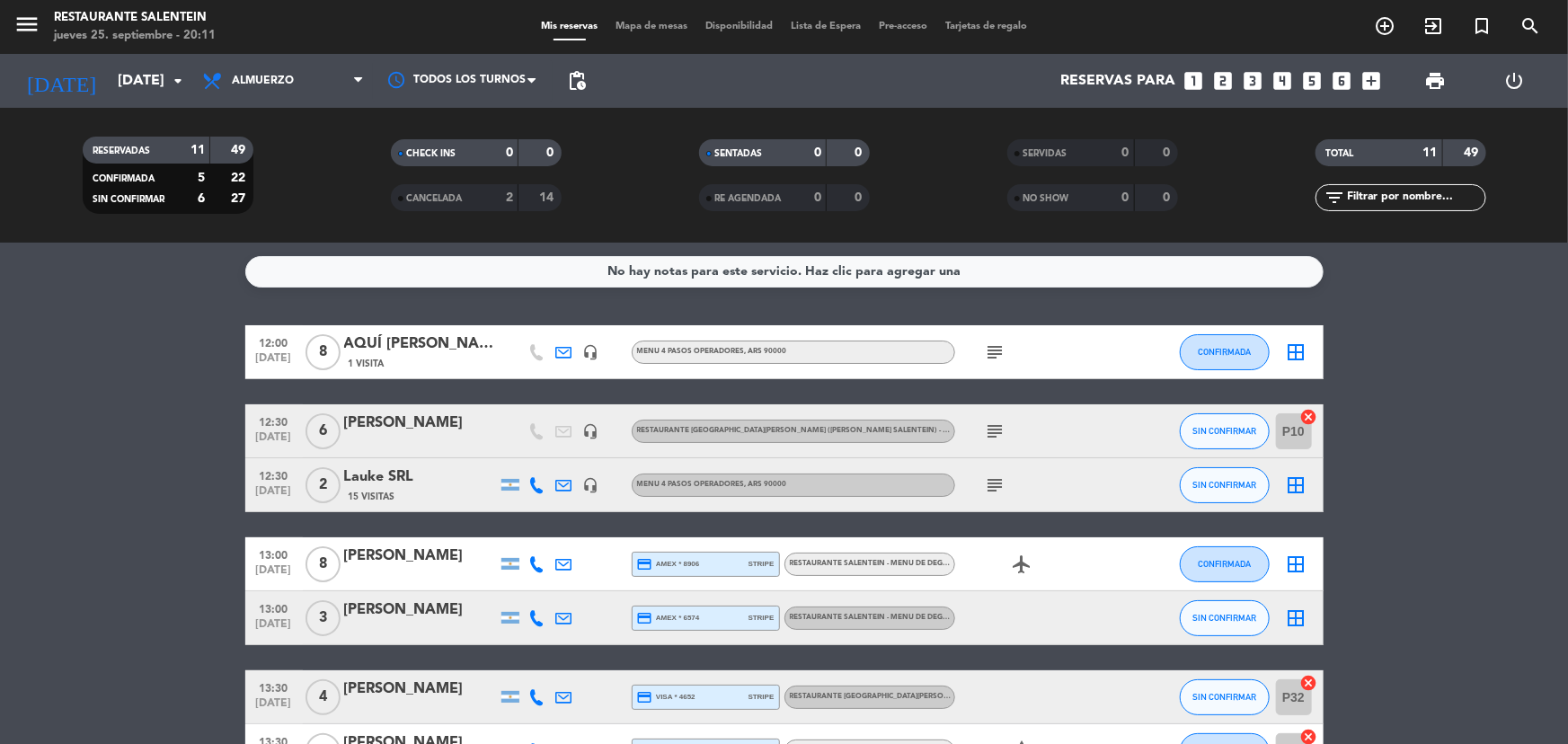
click at [989, 425] on icon "subject" at bounding box center [995, 431] width 21 height 21
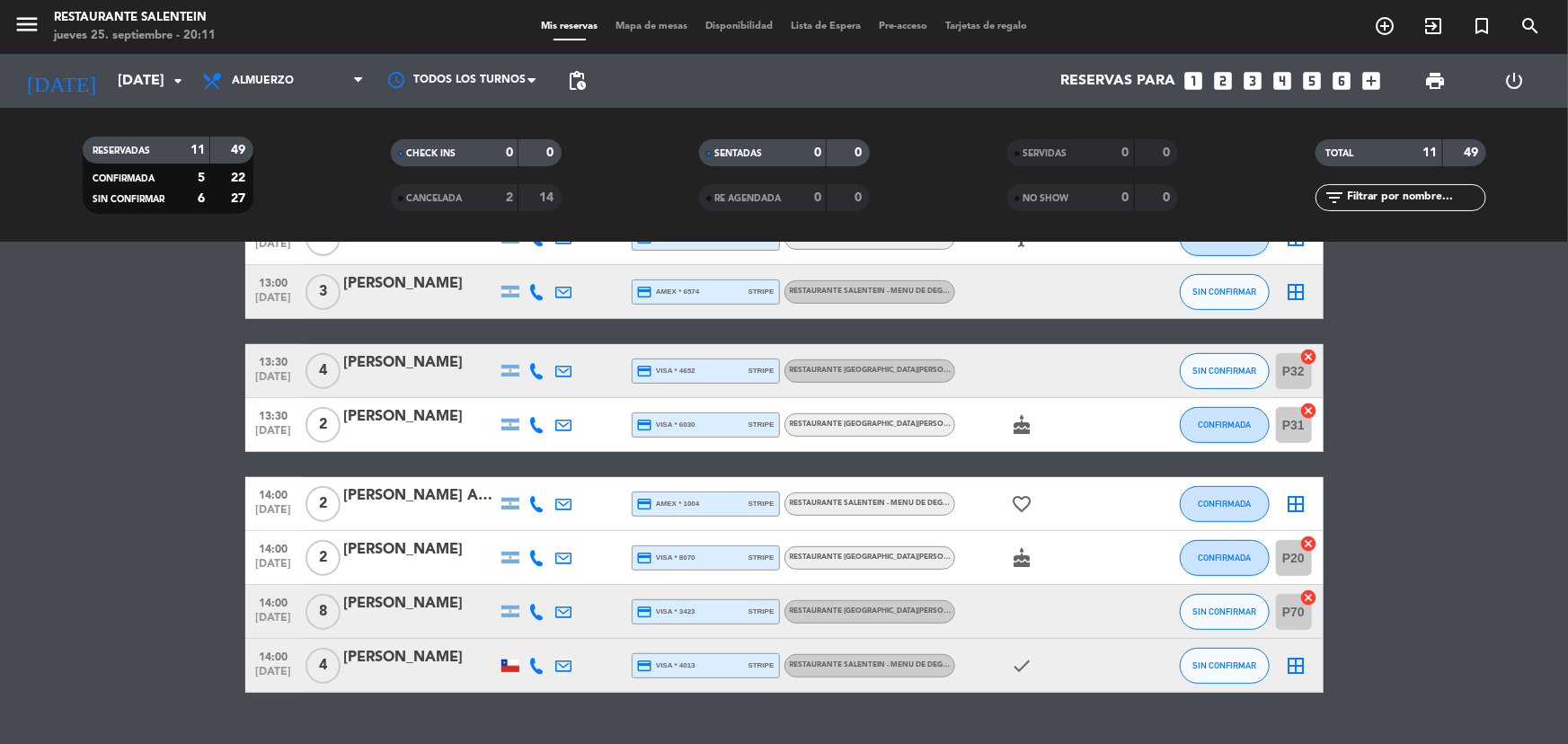
scroll to position [364, 0]
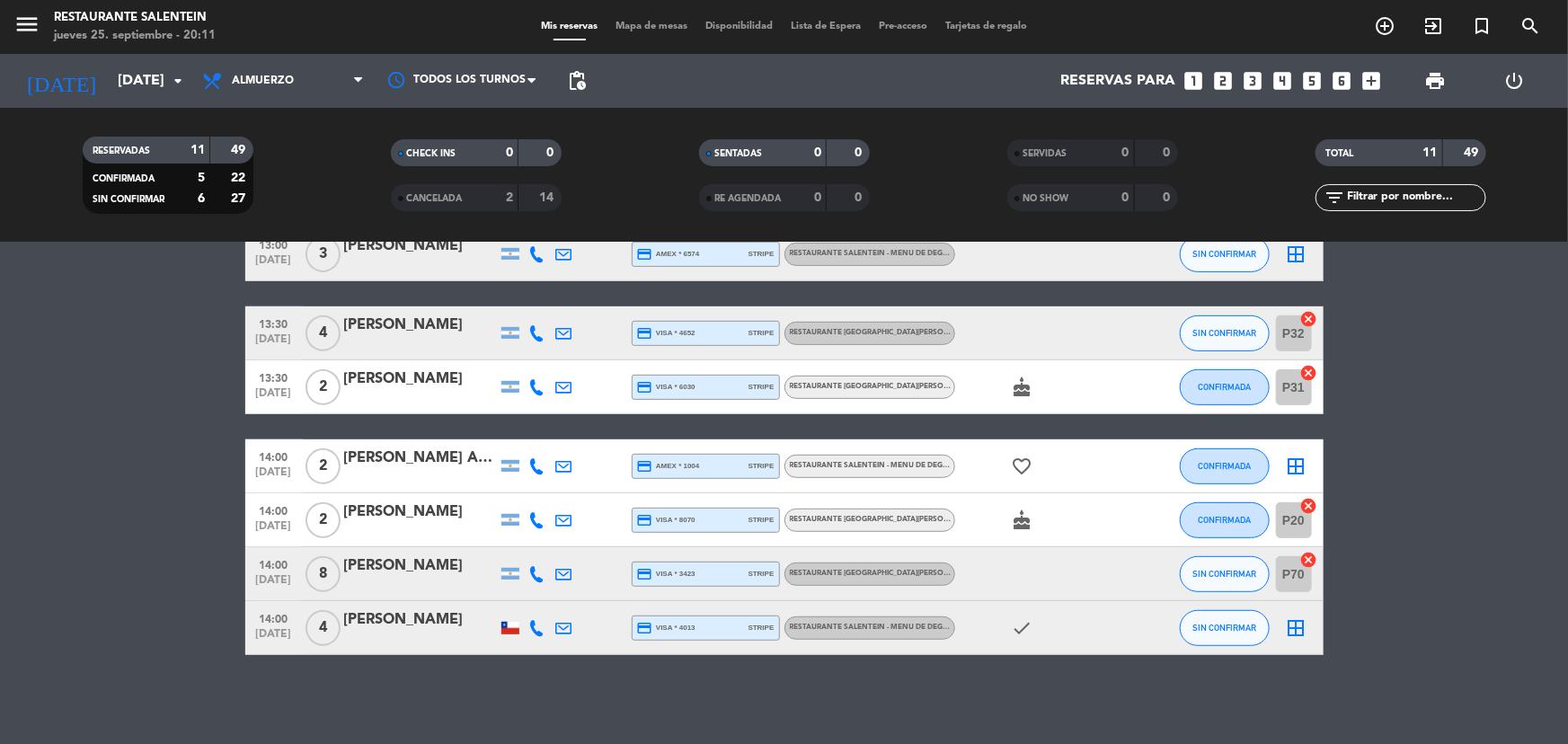
click at [801, 516] on span "RESTAURANTE [GEOGRAPHIC_DATA][PERSON_NAME] ([PERSON_NAME] Salentein) - Menú de …" at bounding box center [973, 520] width 368 height 7
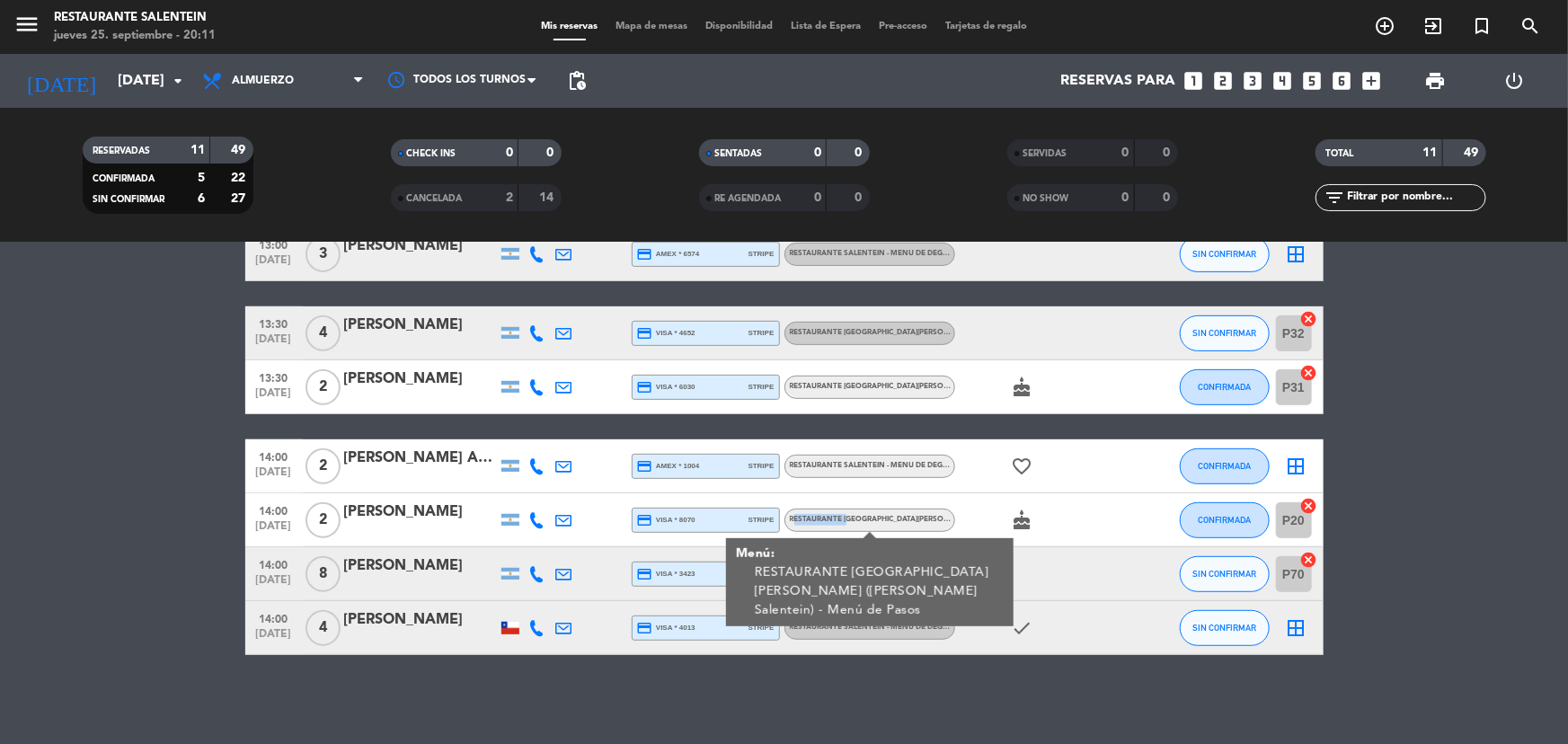
click at [801, 516] on span "RESTAURANTE [GEOGRAPHIC_DATA][PERSON_NAME] ([PERSON_NAME] Salentein) - Menú de …" at bounding box center [973, 520] width 368 height 7
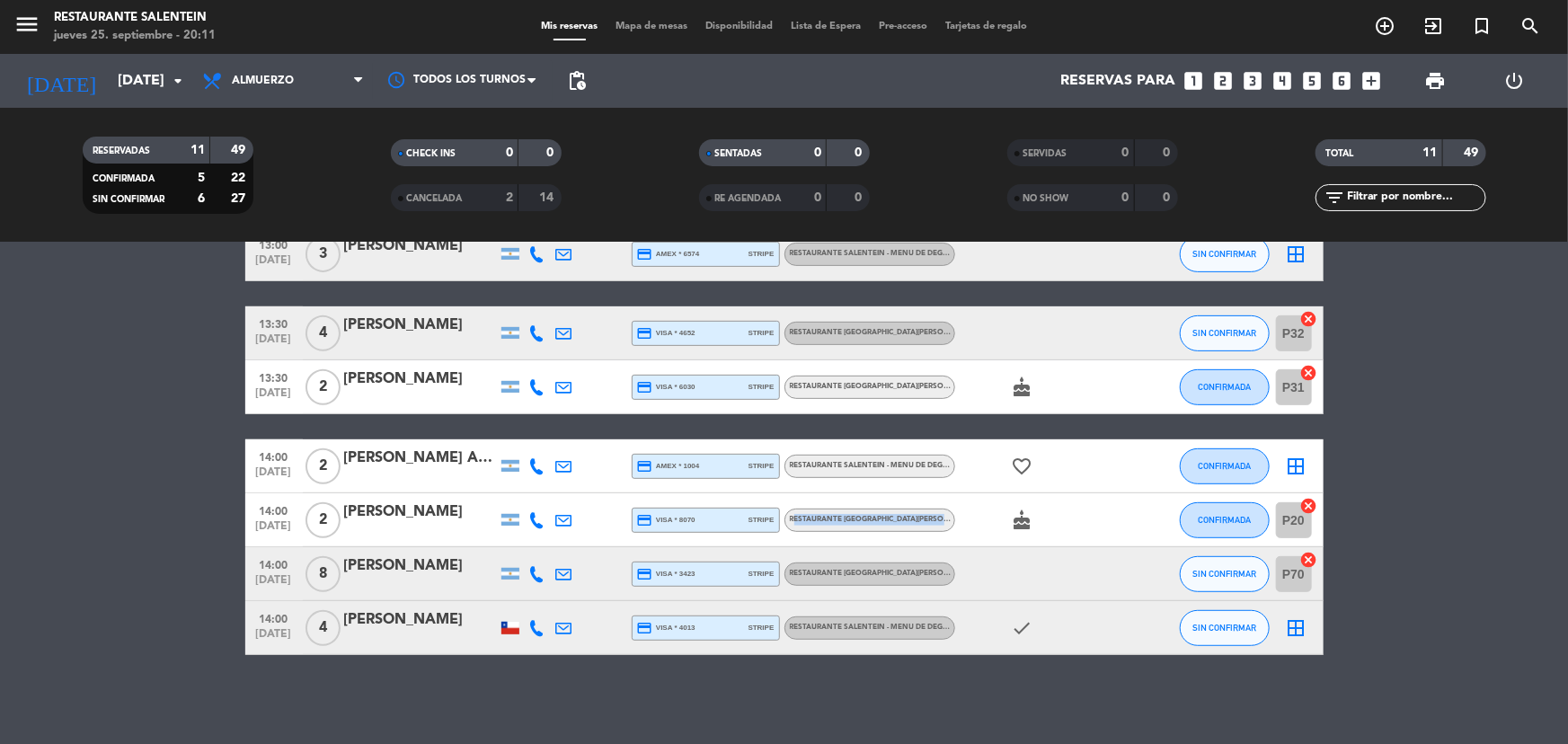
click at [801, 516] on span "RESTAURANTE [GEOGRAPHIC_DATA][PERSON_NAME] ([PERSON_NAME] Salentein) - Menú de …" at bounding box center [973, 520] width 368 height 7
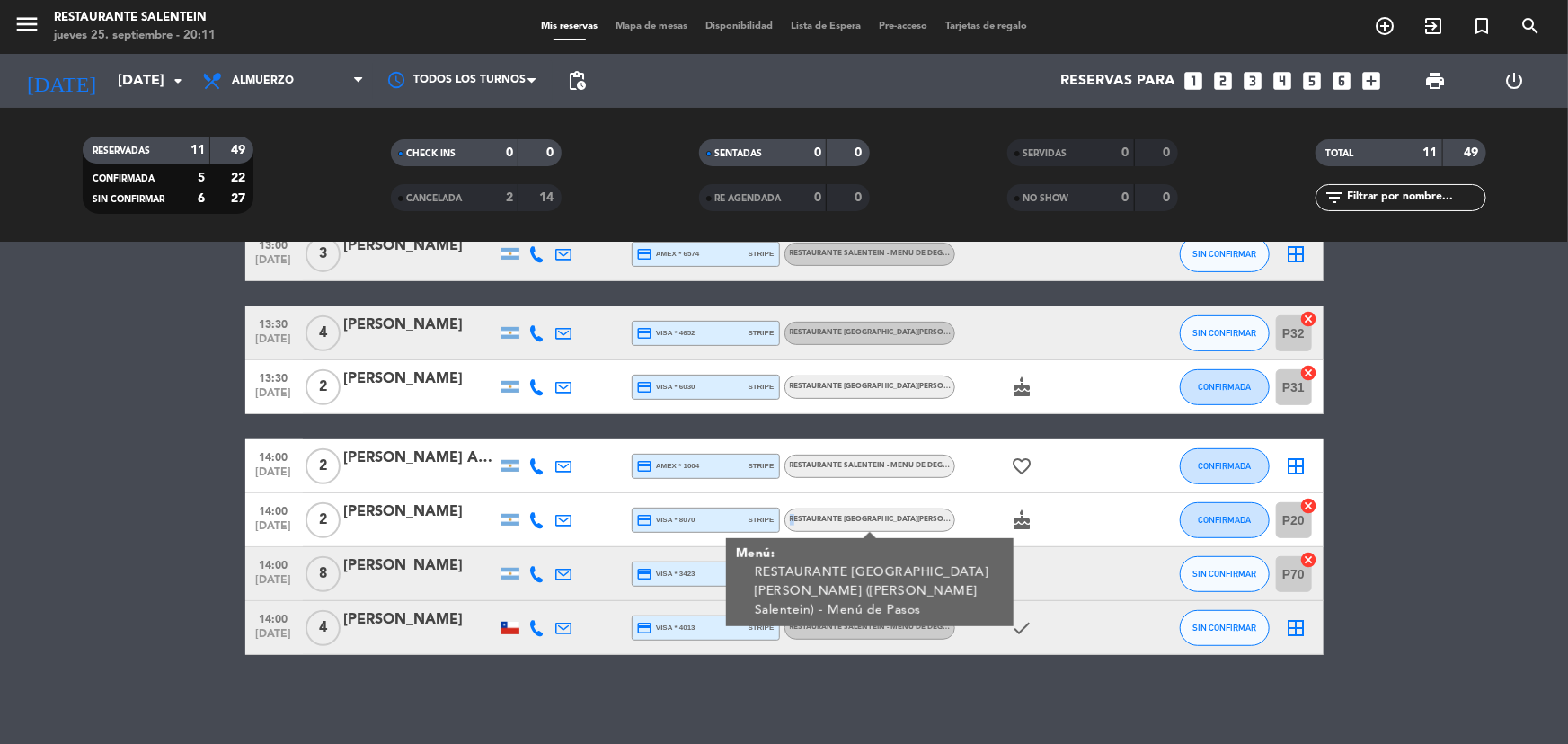
click at [801, 516] on span "RESTAURANTE [GEOGRAPHIC_DATA][PERSON_NAME] ([PERSON_NAME] Salentein) - Menú de …" at bounding box center [973, 520] width 368 height 7
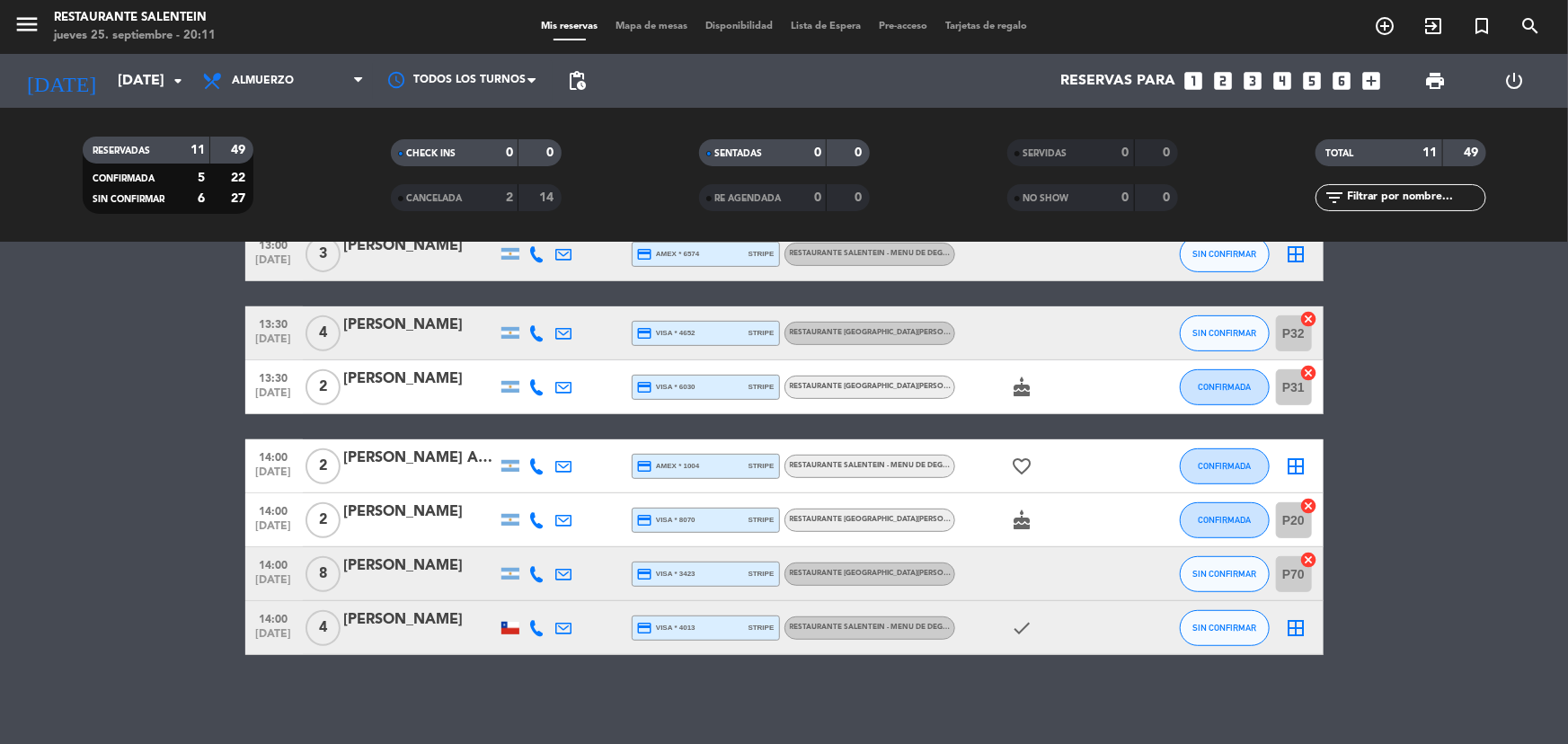
click at [843, 570] on span "RESTAURANTE [GEOGRAPHIC_DATA][PERSON_NAME] ([PERSON_NAME] Salentein) - A la car…" at bounding box center [963, 574] width 347 height 7
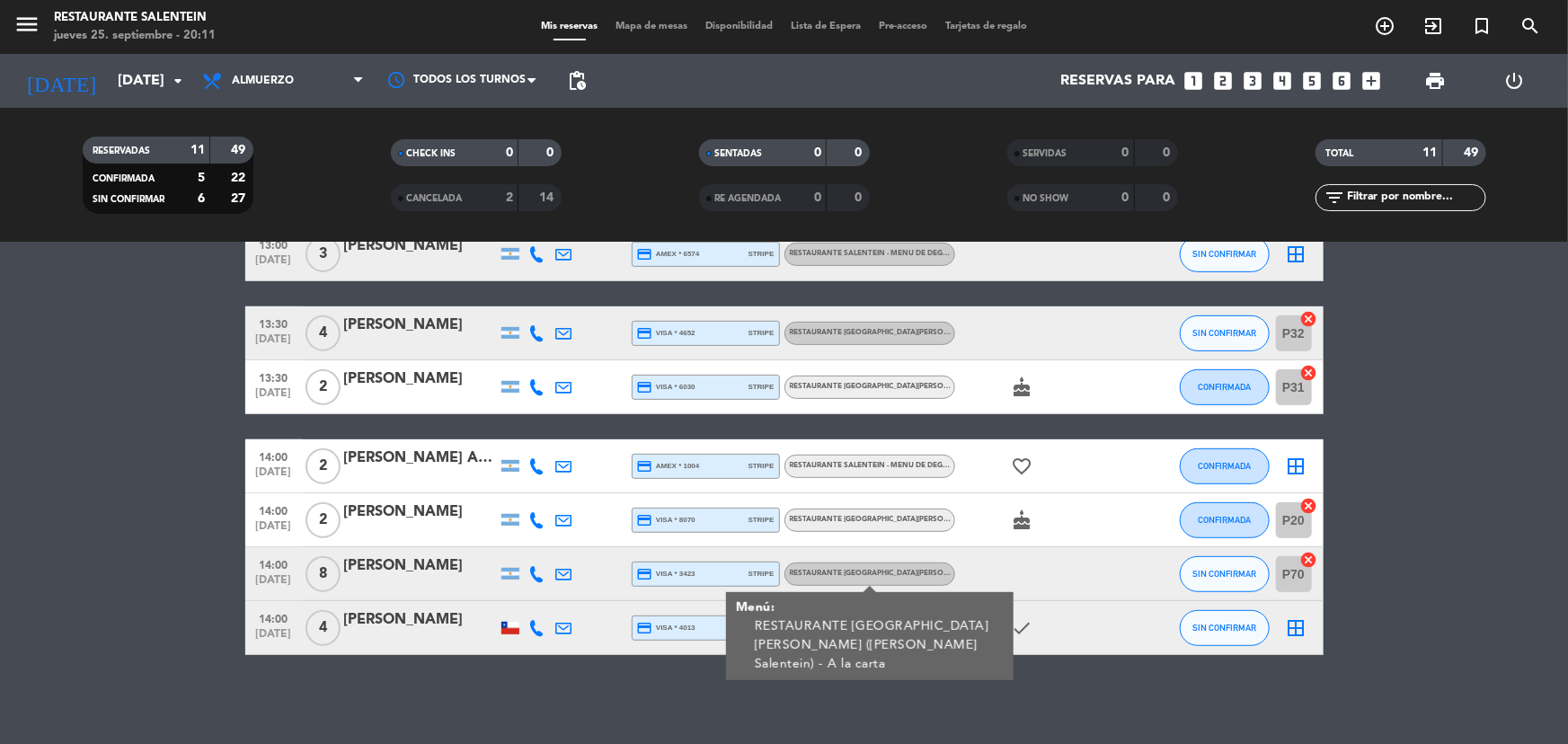
click at [843, 570] on span "RESTAURANTE [GEOGRAPHIC_DATA][PERSON_NAME] ([PERSON_NAME] Salentein) - A la car…" at bounding box center [963, 574] width 347 height 7
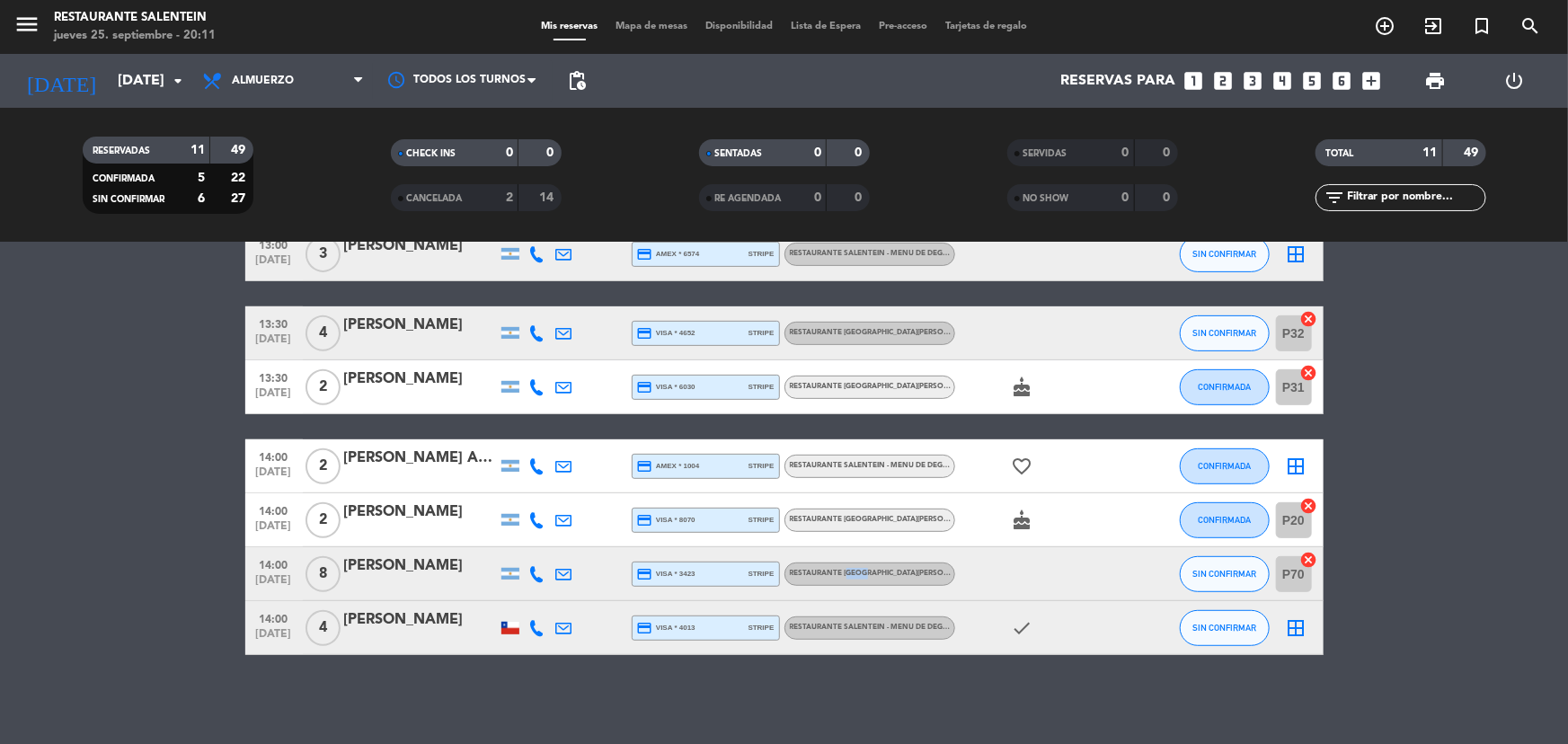
click at [843, 570] on span "RESTAURANTE [GEOGRAPHIC_DATA][PERSON_NAME] ([PERSON_NAME] Salentein) - A la car…" at bounding box center [963, 574] width 347 height 7
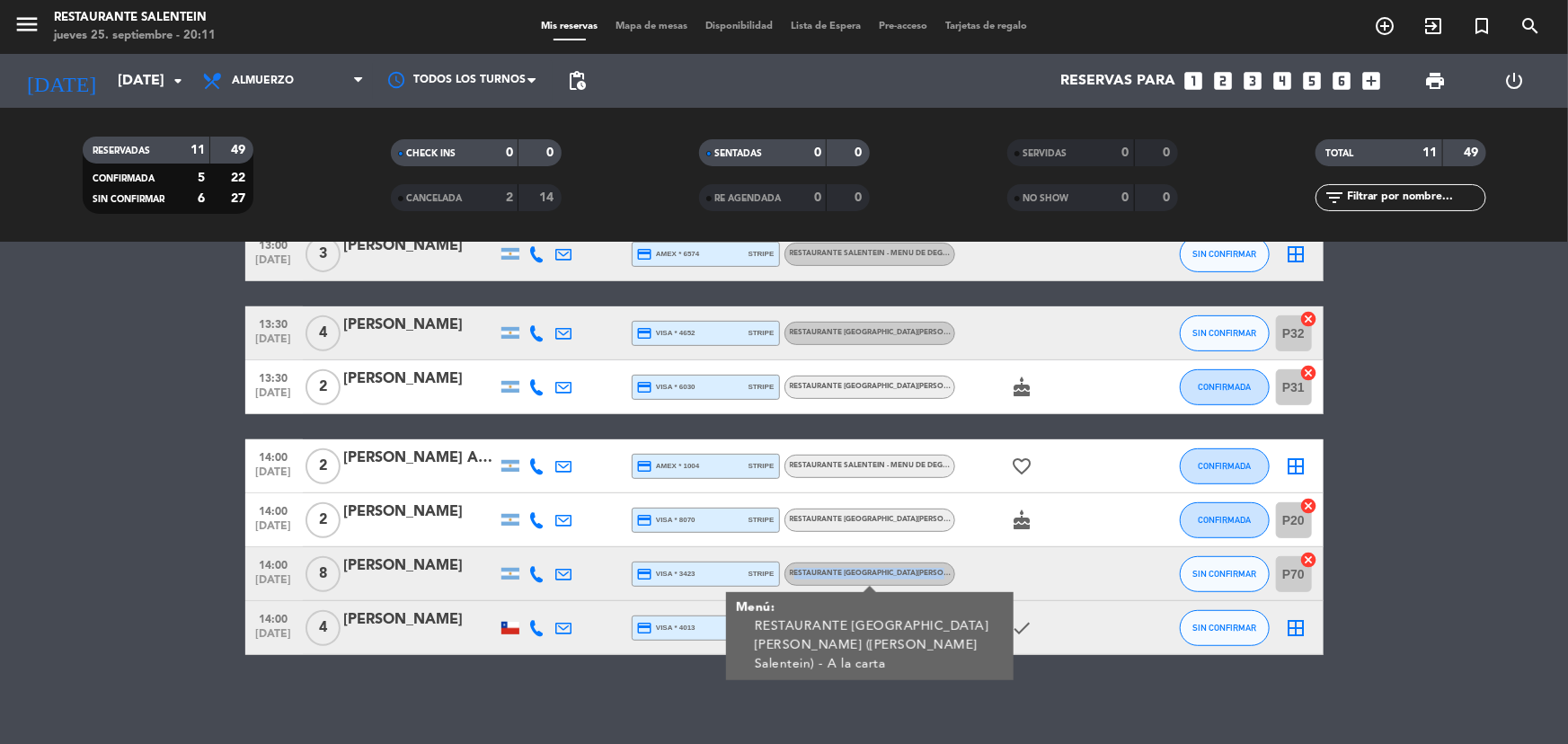
click at [843, 570] on span "RESTAURANTE [GEOGRAPHIC_DATA][PERSON_NAME] ([PERSON_NAME] Salentein) - A la car…" at bounding box center [963, 574] width 347 height 7
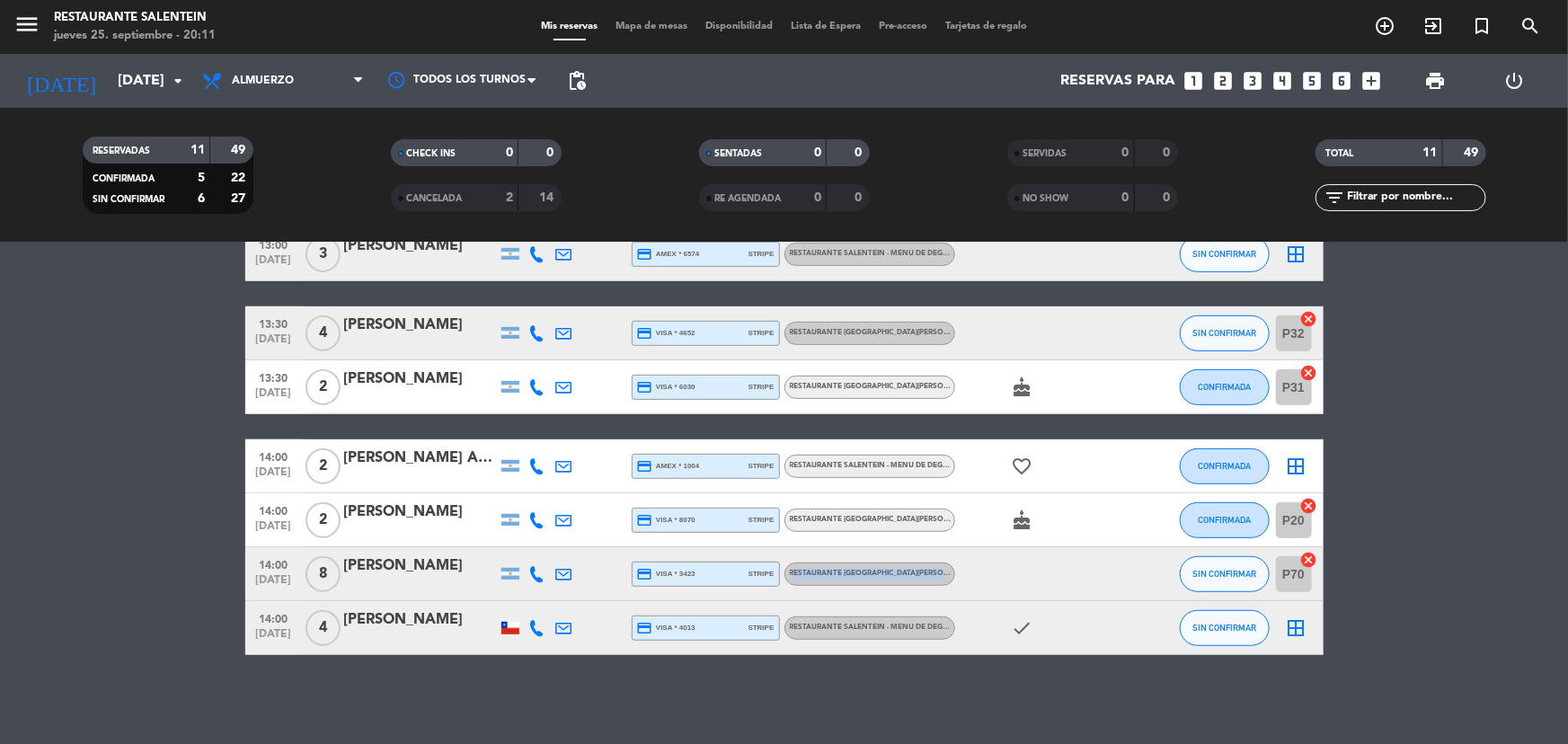
click at [843, 570] on span "RESTAURANTE [GEOGRAPHIC_DATA][PERSON_NAME] ([PERSON_NAME] Salentein) - A la car…" at bounding box center [963, 574] width 347 height 7
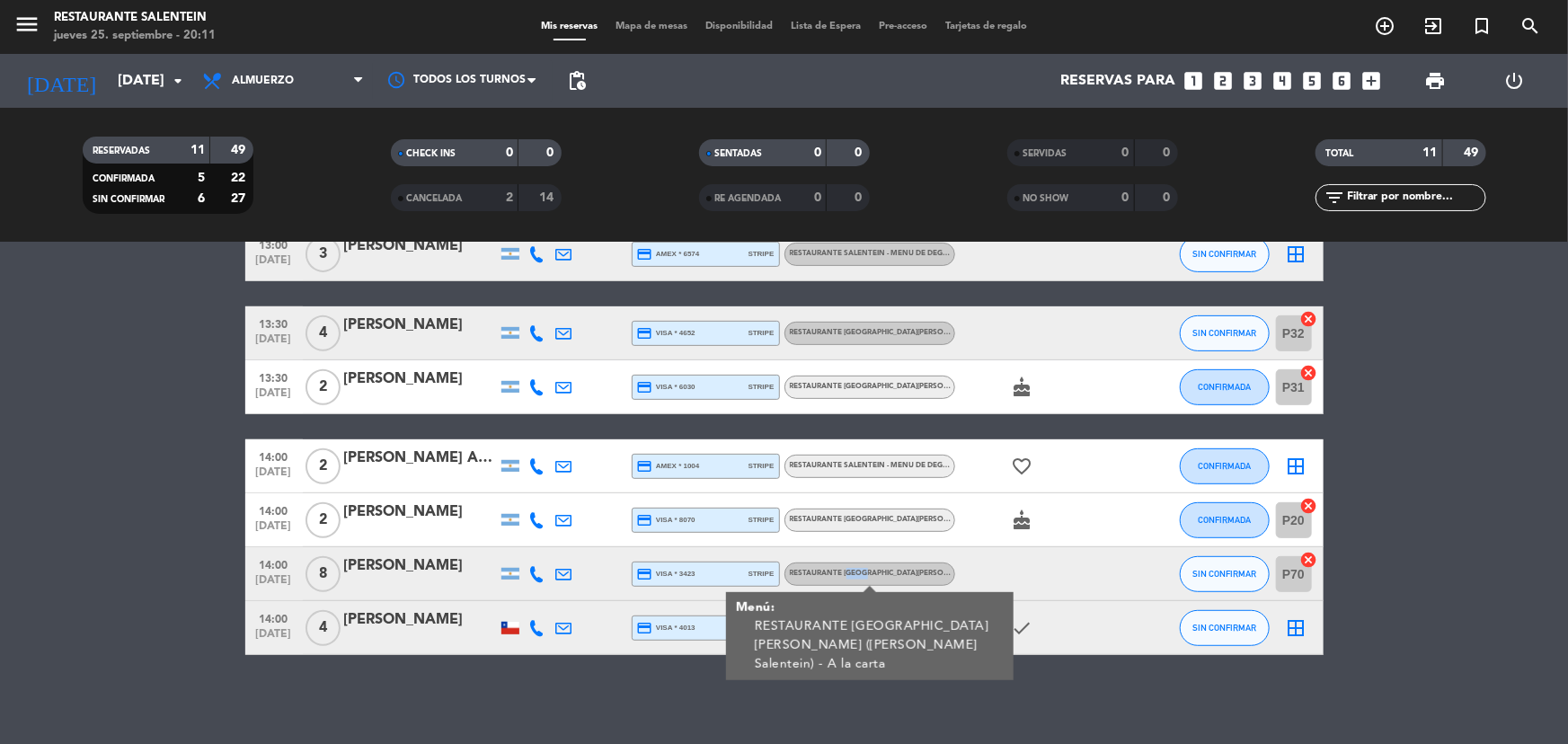
click at [843, 570] on span "RESTAURANTE [GEOGRAPHIC_DATA][PERSON_NAME] ([PERSON_NAME] Salentein) - A la car…" at bounding box center [963, 574] width 347 height 7
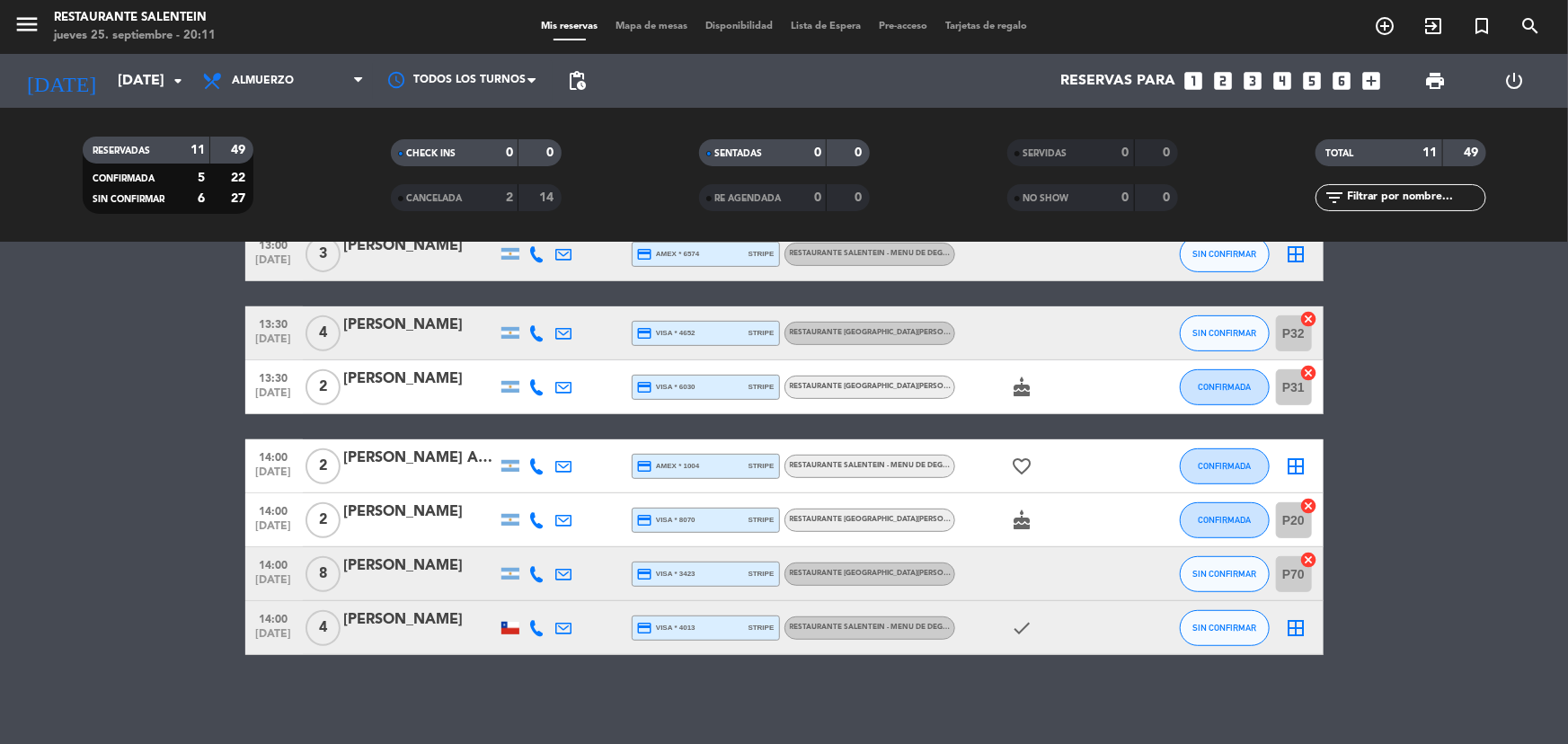
click at [840, 629] on span "RESTAURANTE SALENTEIN - Menu de Degustación 7 pasos , ARS 95000" at bounding box center [922, 627] width 266 height 7
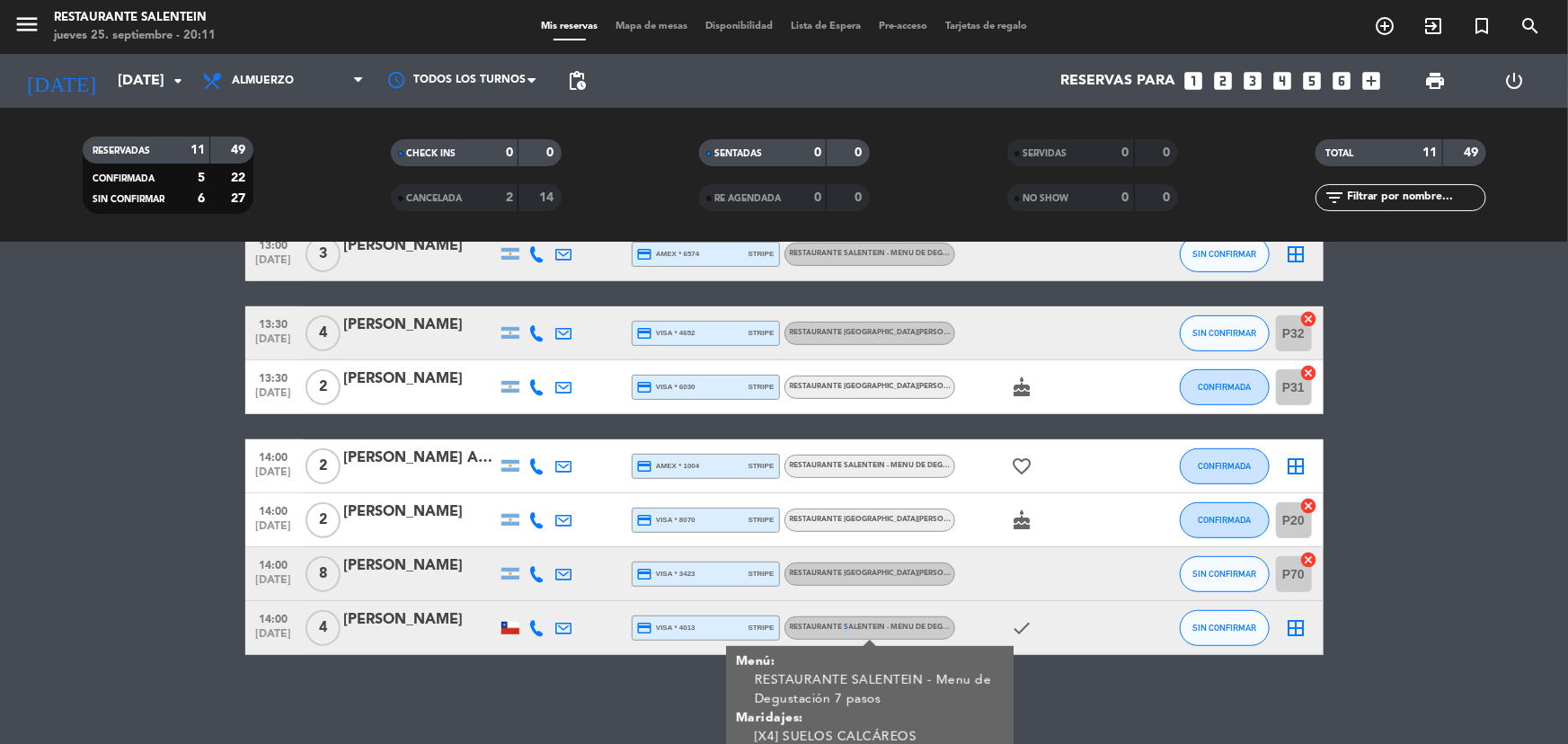
click at [840, 629] on span "RESTAURANTE SALENTEIN - Menu de Degustación 7 pasos , ARS 95000" at bounding box center [922, 627] width 266 height 7
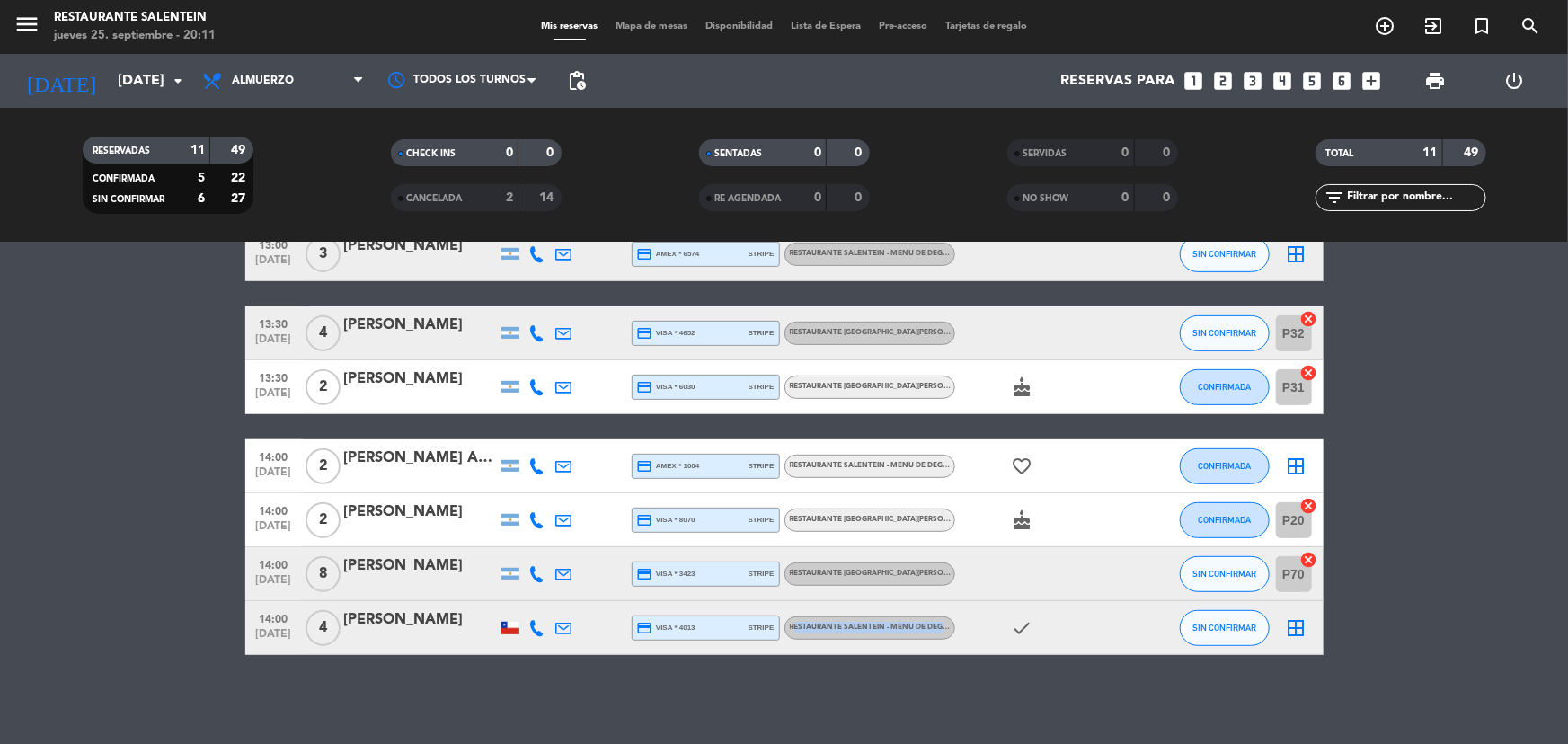
click at [840, 629] on span "RESTAURANTE SALENTEIN - Menu de Degustación 7 pasos , ARS 95000" at bounding box center [922, 627] width 266 height 7
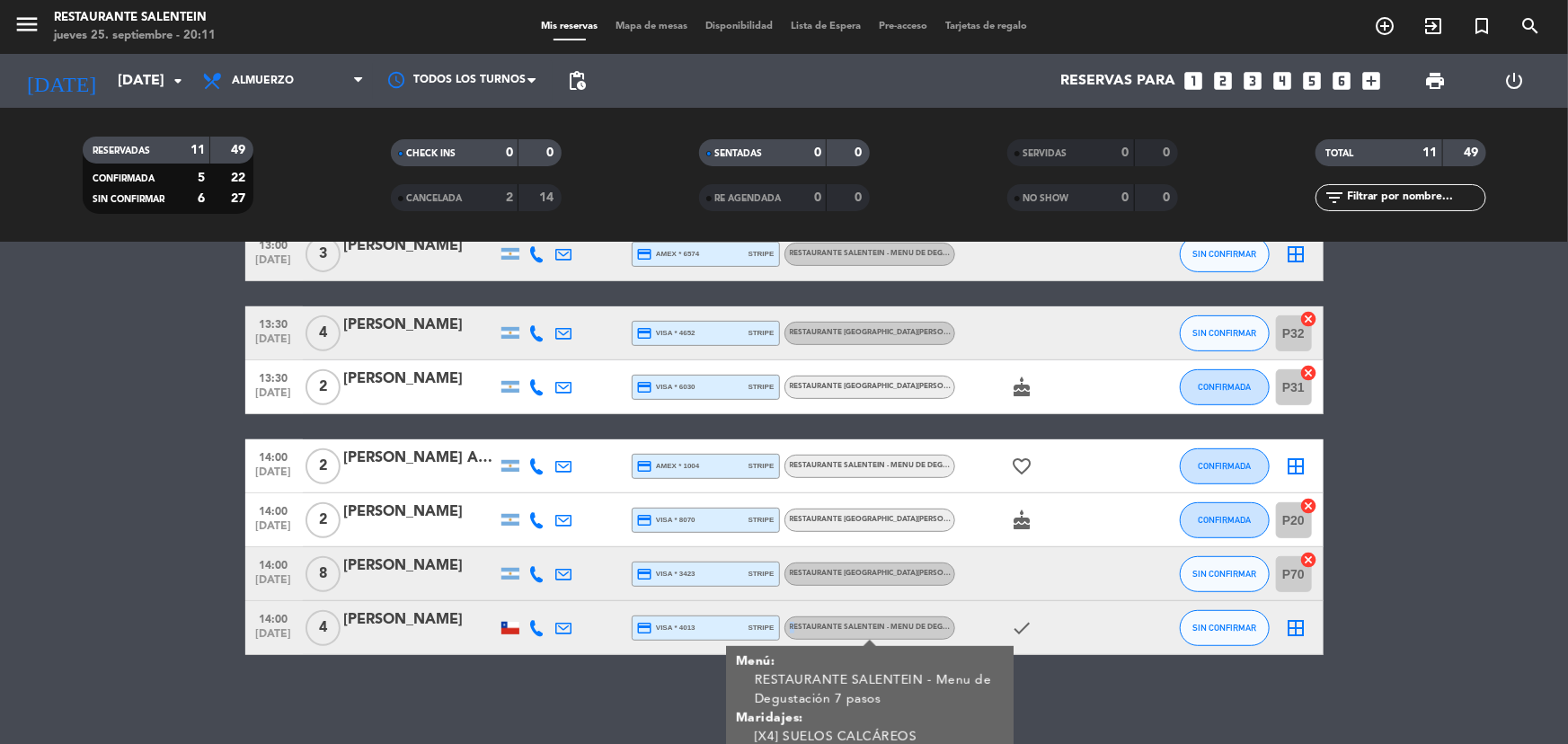
click at [840, 629] on span "RESTAURANTE SALENTEIN - Menu de Degustación 7 pasos , ARS 95000" at bounding box center [922, 627] width 266 height 7
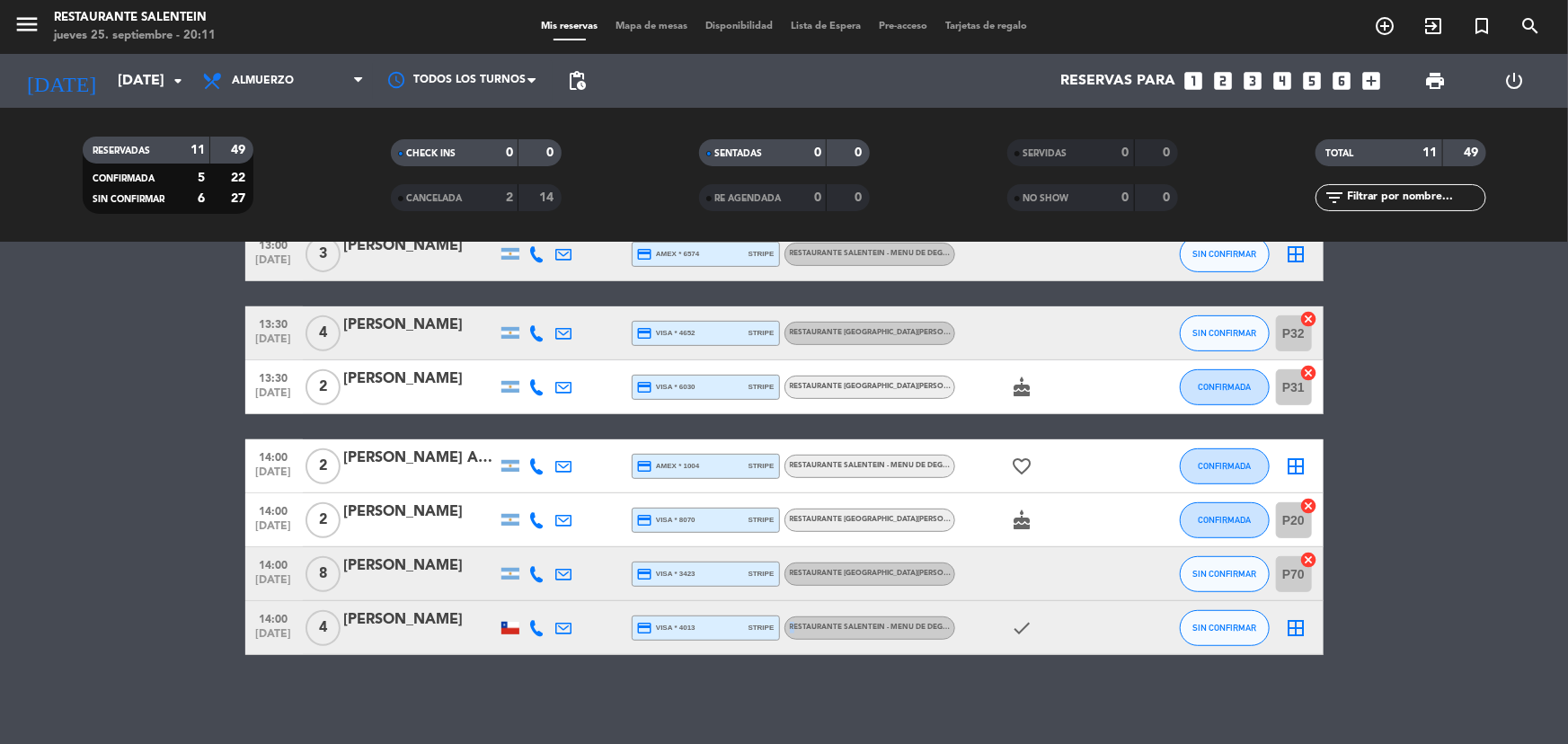
scroll to position [0, 0]
